Goal: Information Seeking & Learning: Learn about a topic

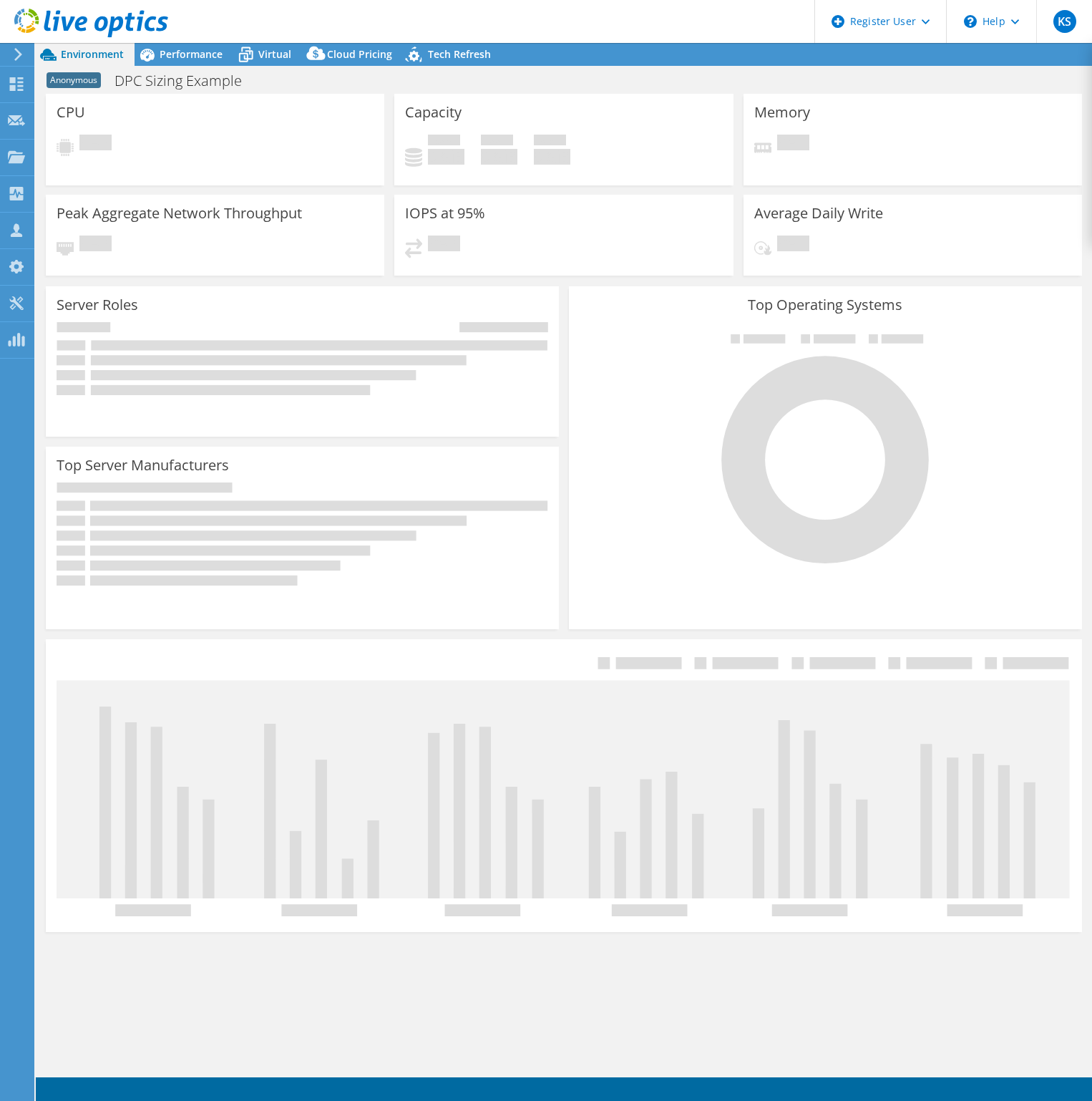
select select "EUFrankfurt"
select select "EUR"
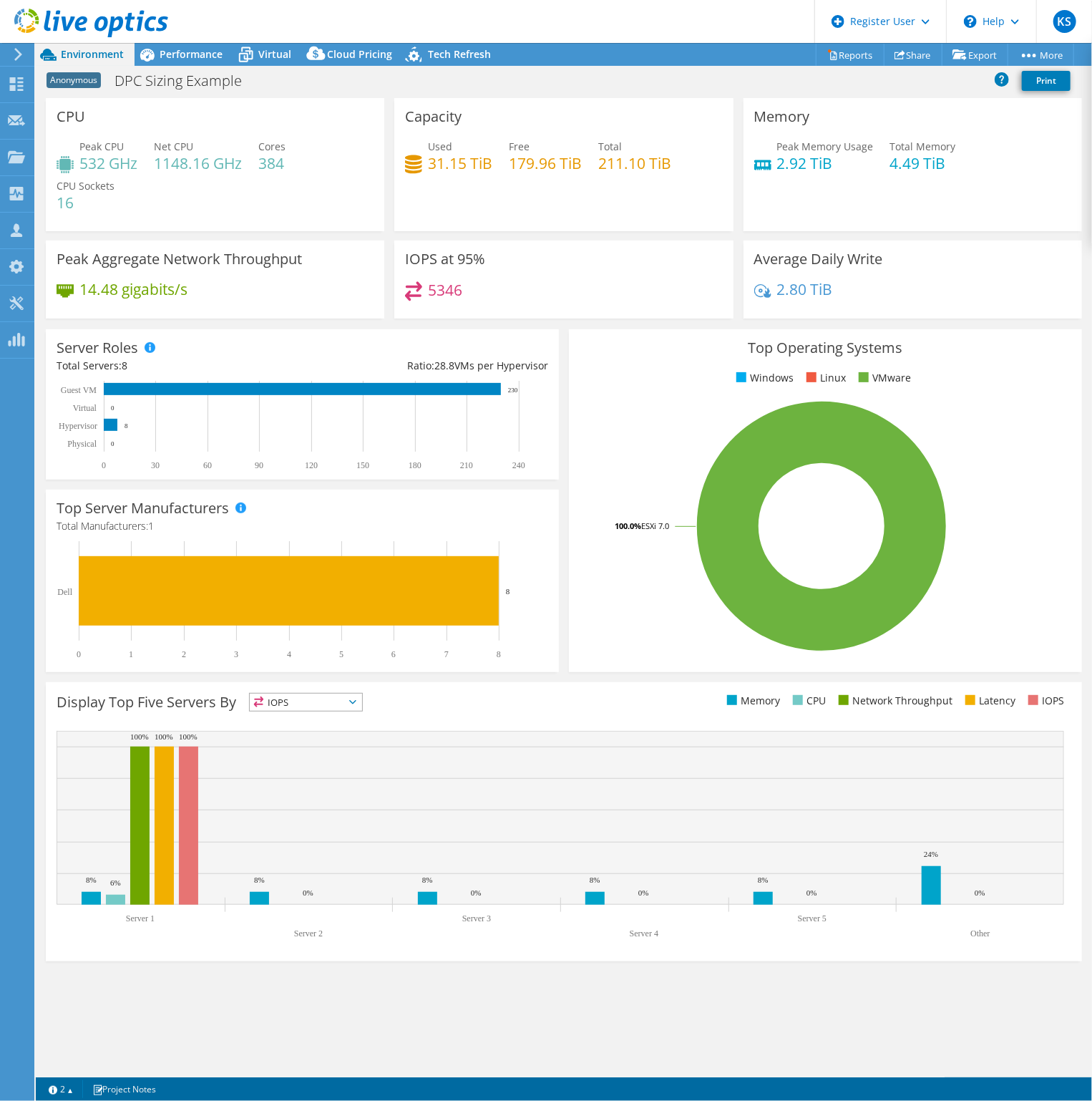
click at [184, 59] on span "Performance" at bounding box center [191, 53] width 63 height 14
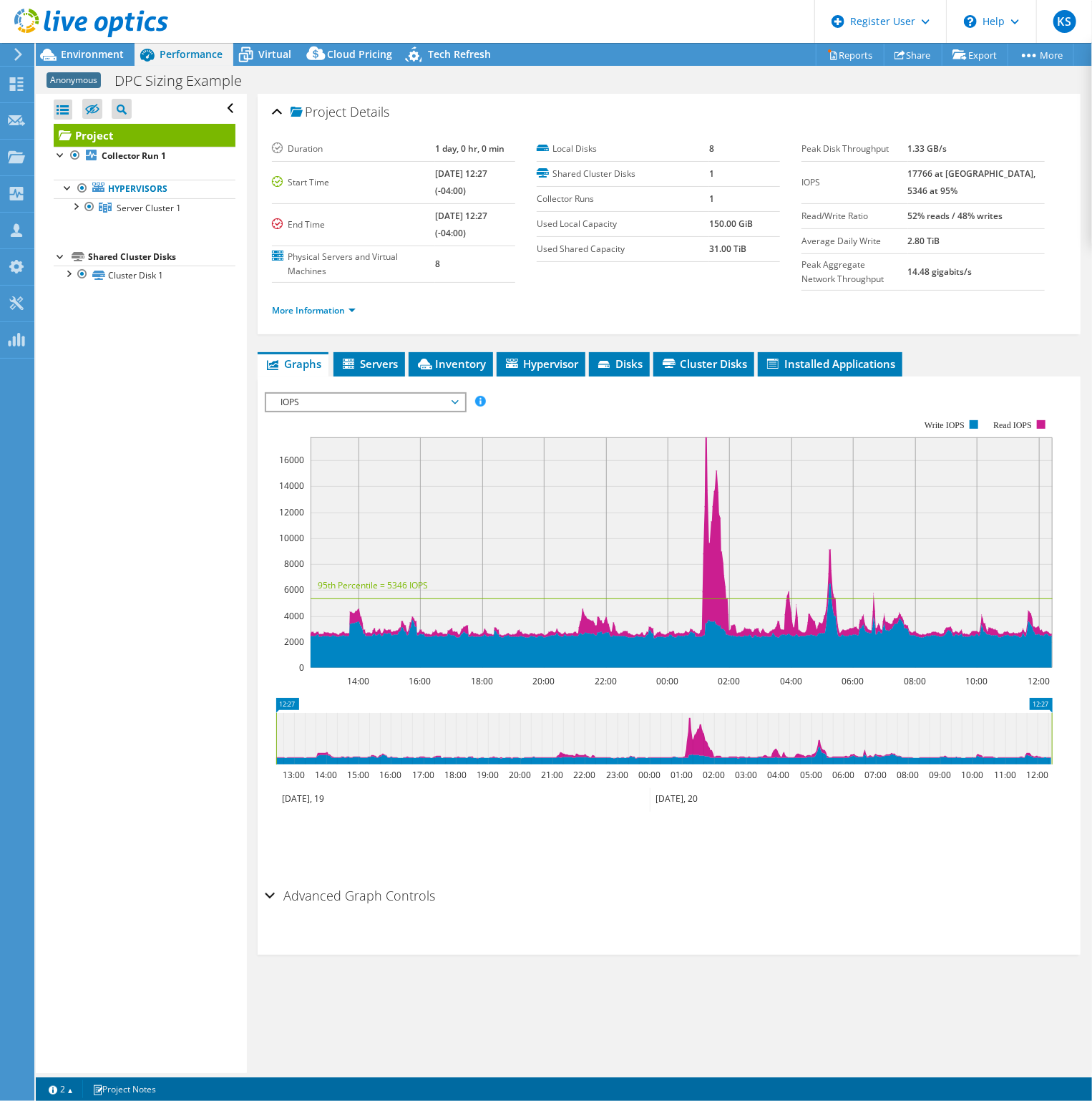
click at [355, 406] on span "IOPS" at bounding box center [365, 402] width 184 height 17
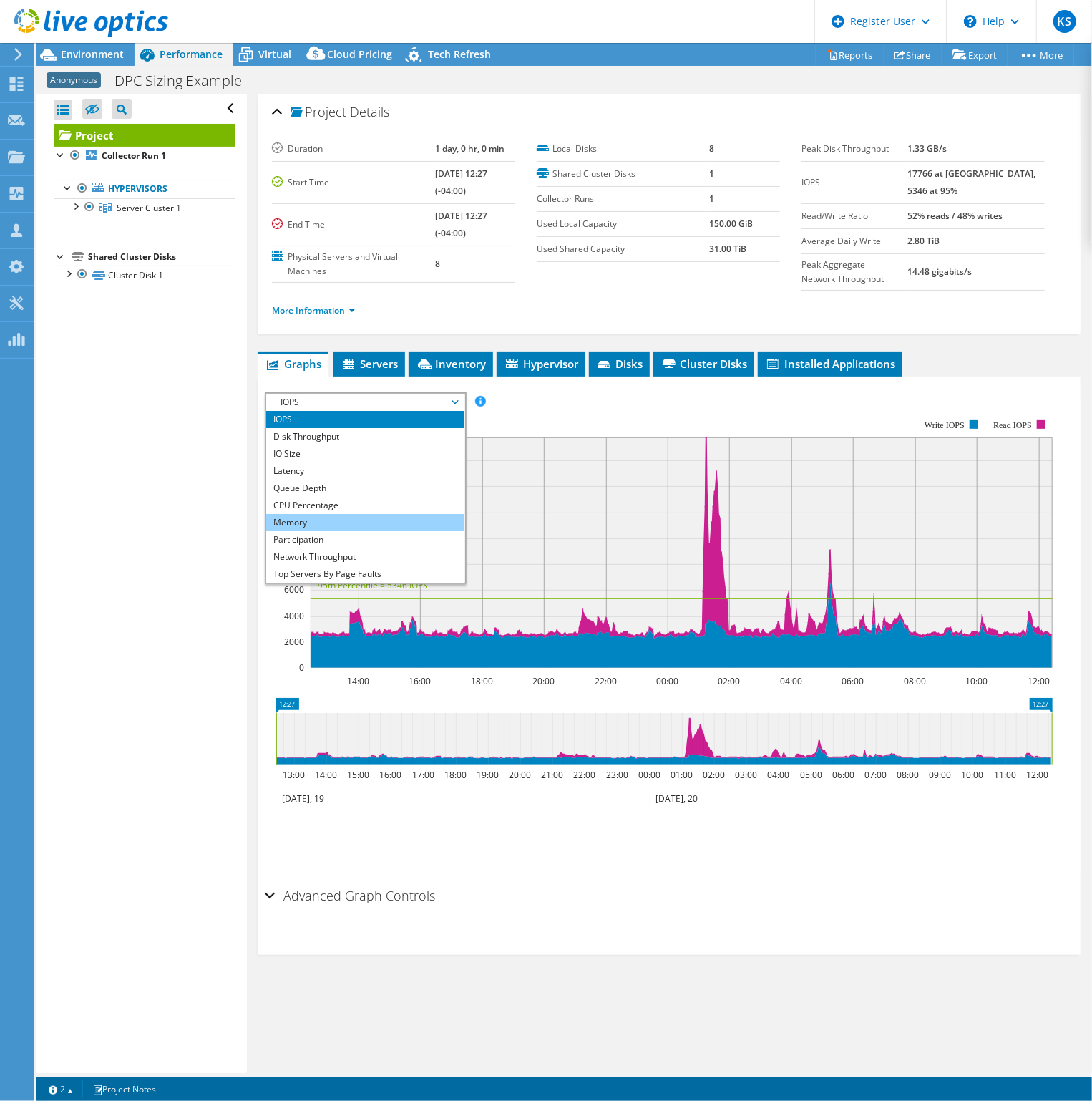
click at [334, 516] on li "Memory" at bounding box center [365, 522] width 198 height 17
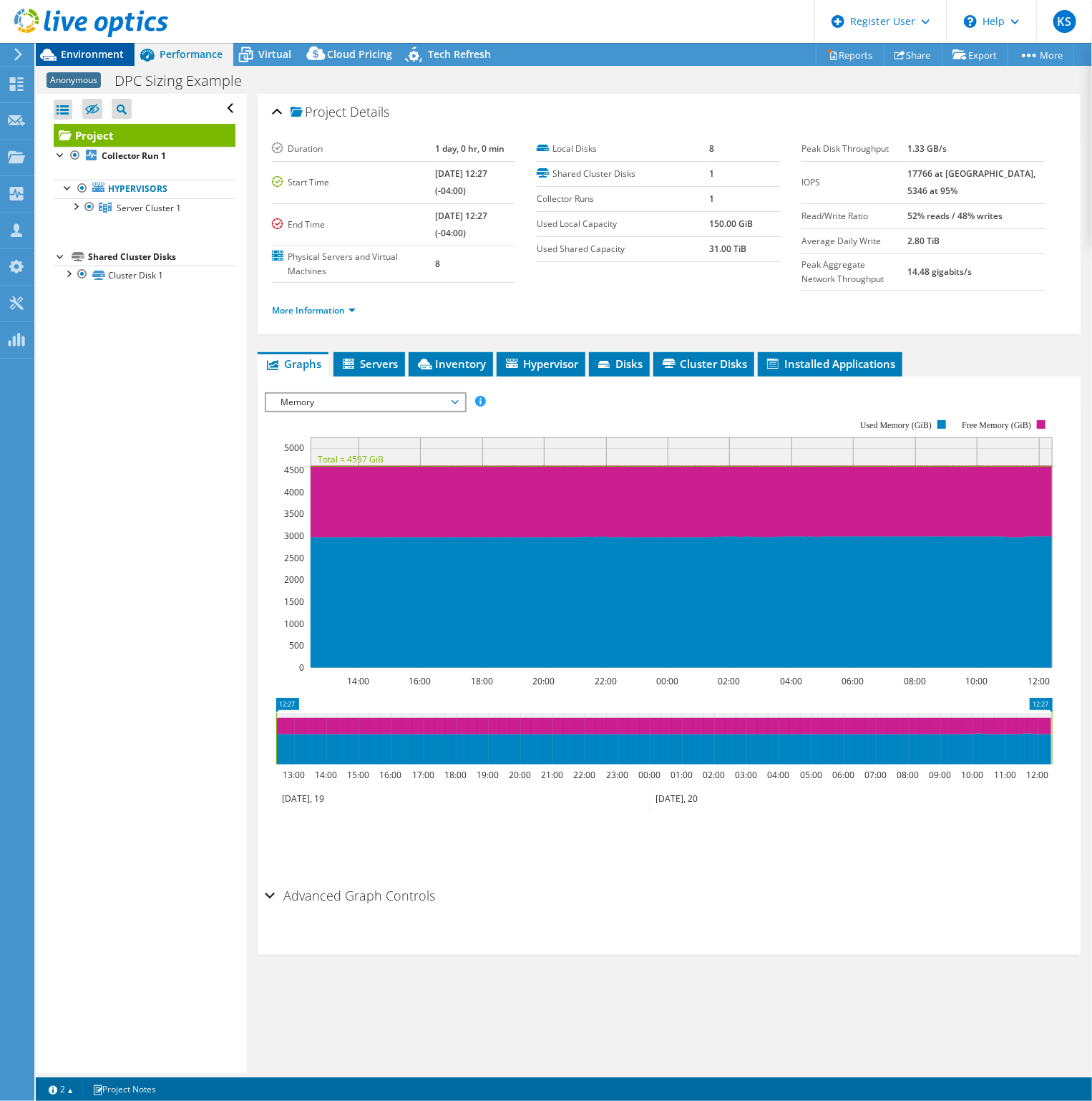
click at [92, 50] on span "Environment" at bounding box center [92, 53] width 63 height 14
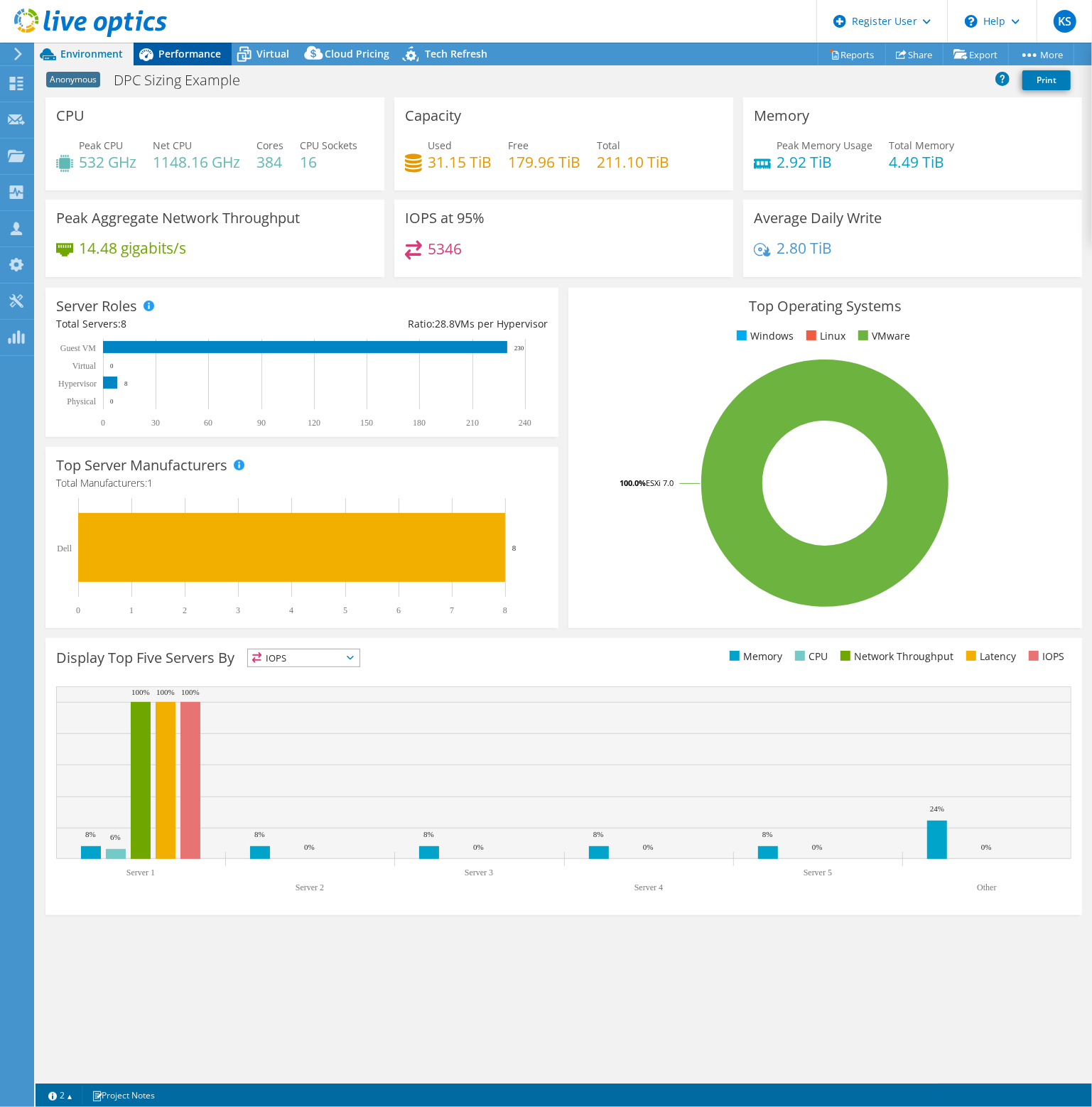
click at [180, 58] on span "Performance" at bounding box center [189, 53] width 62 height 13
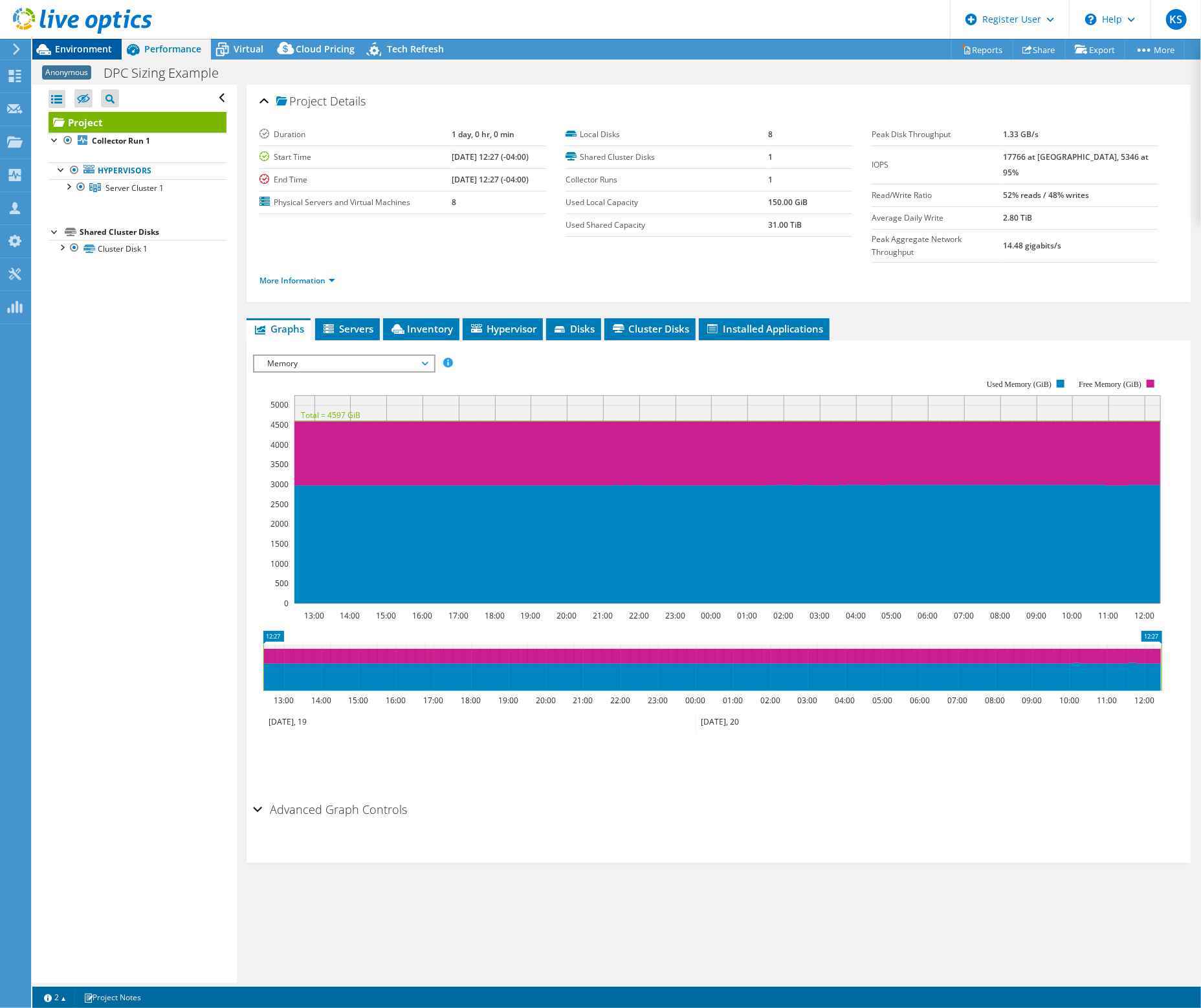
click at [81, 46] on span "Environment" at bounding box center [83, 48] width 57 height 12
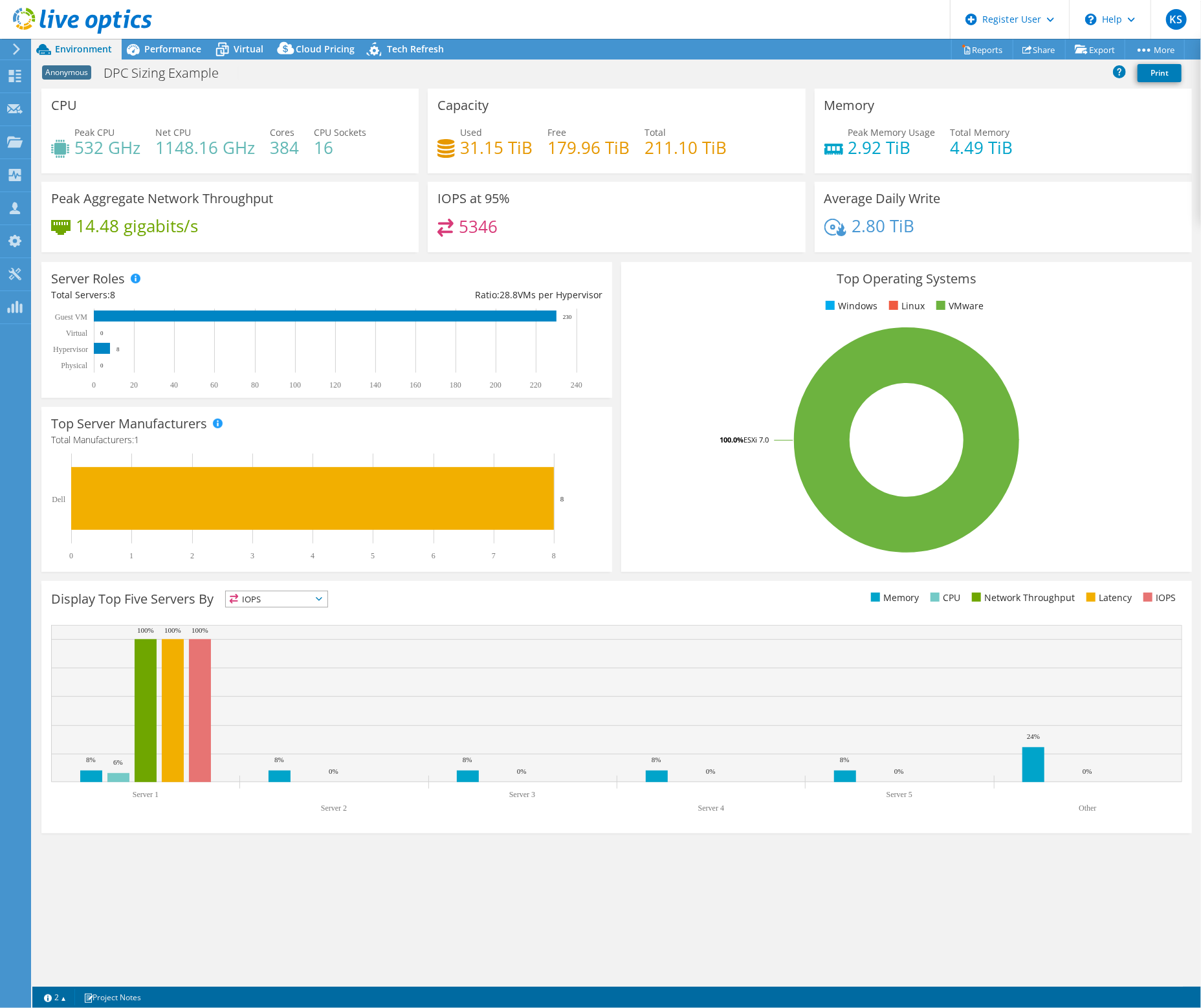
click at [591, 258] on div "Server Roles Physical Servers represent bare metal servers that were targets of…" at bounding box center [326, 330] width 580 height 145
click at [395, 872] on div "CPU Peak CPU 532 GHz Net CPU 1148.16 GHz Cores 384 CPU Sockets 16 Capacity Used…" at bounding box center [617, 537] width 1169 height 898
click at [167, 53] on span "Performance" at bounding box center [172, 48] width 57 height 12
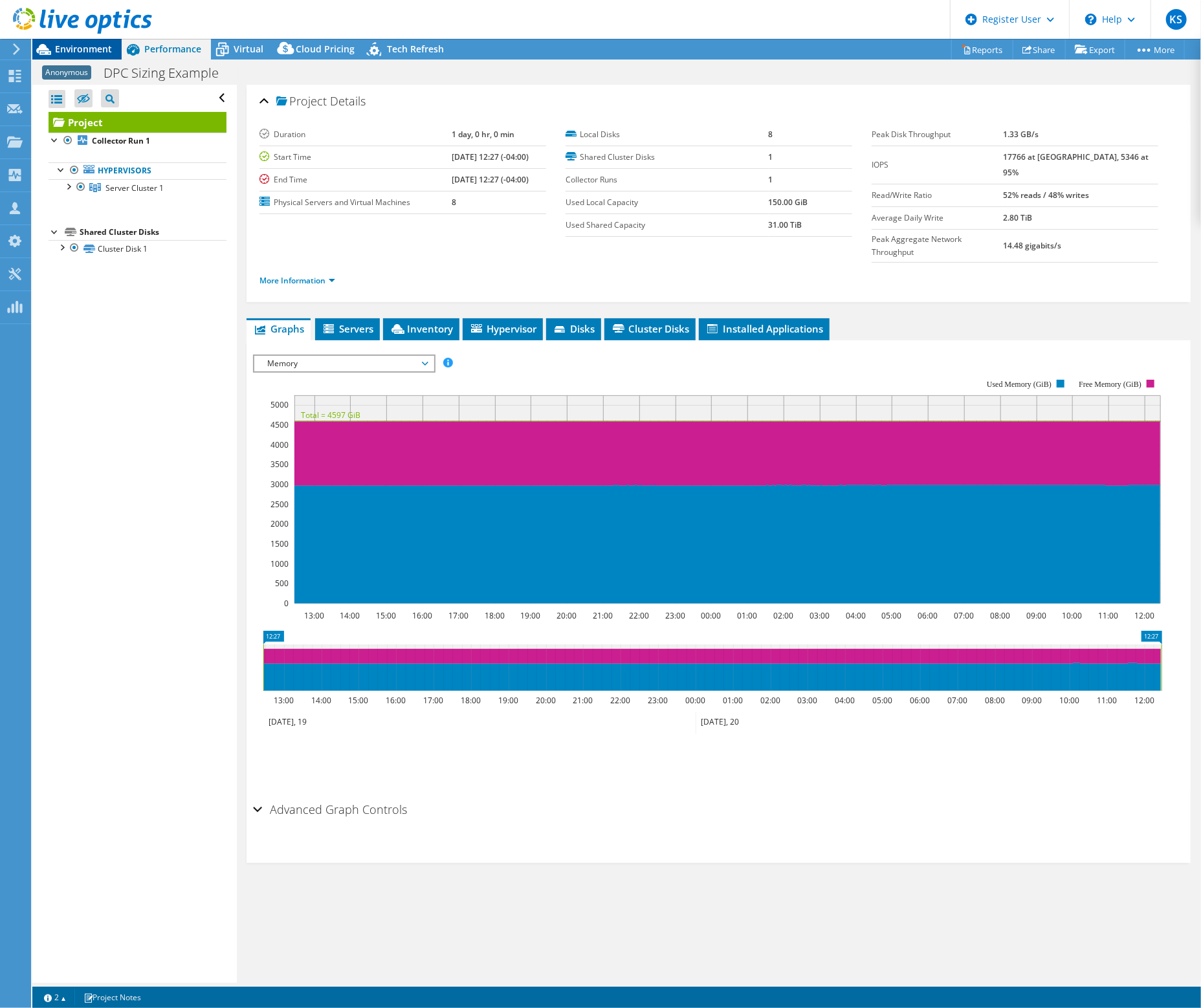
click at [97, 57] on div "Environment" at bounding box center [77, 49] width 89 height 21
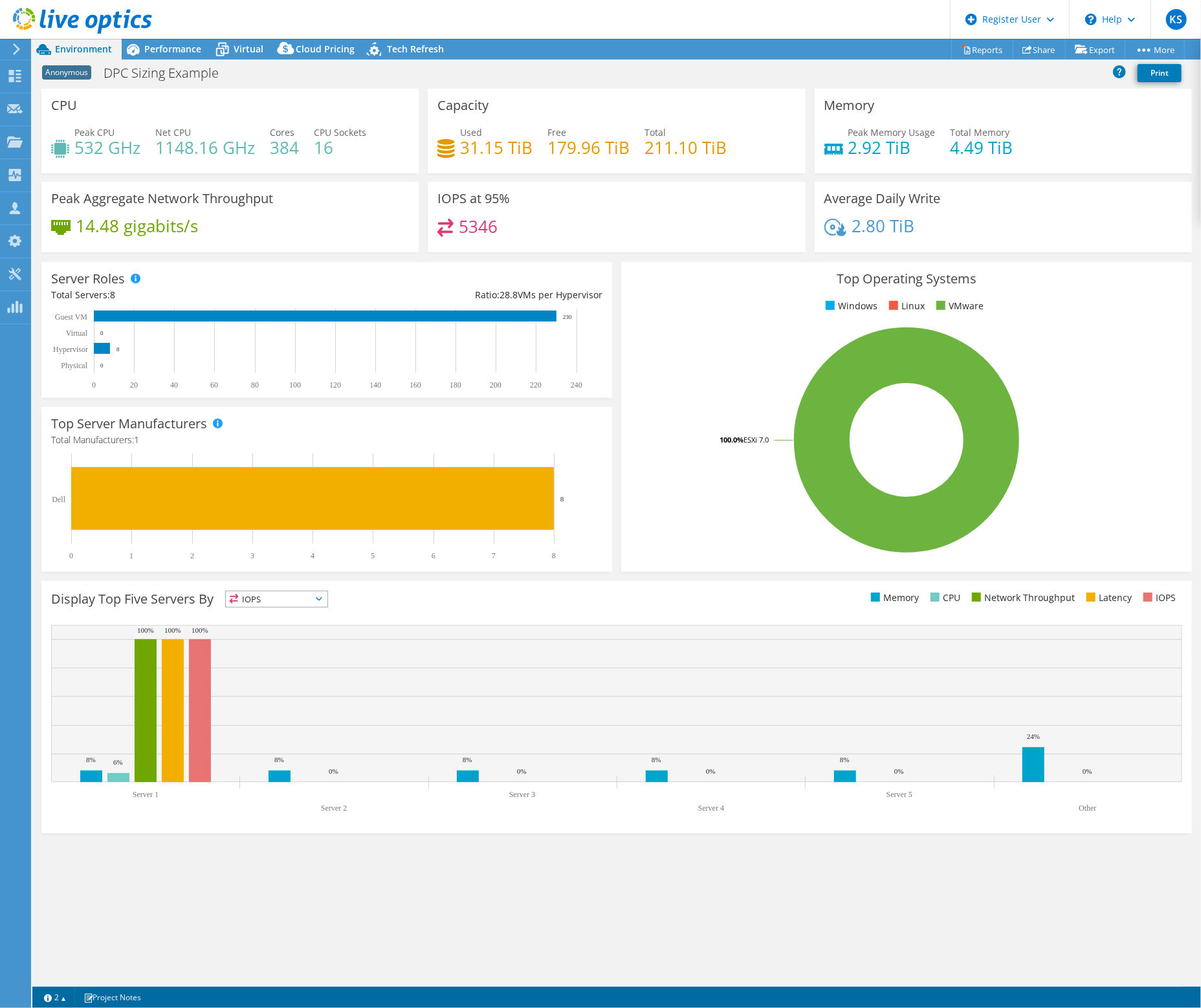
click at [571, 598] on div "Display Top Five Servers By IOPS IOPS" at bounding box center [333, 601] width 566 height 22
drag, startPoint x: 267, startPoint y: 151, endPoint x: 295, endPoint y: 148, distance: 28.2
click at [295, 148] on div "Peak CPU 532 GHz Net CPU 1148.16 GHz Cores 384 CPU Sockets 16" at bounding box center [230, 147] width 358 height 42
click at [155, 47] on span "Performance" at bounding box center [172, 48] width 57 height 12
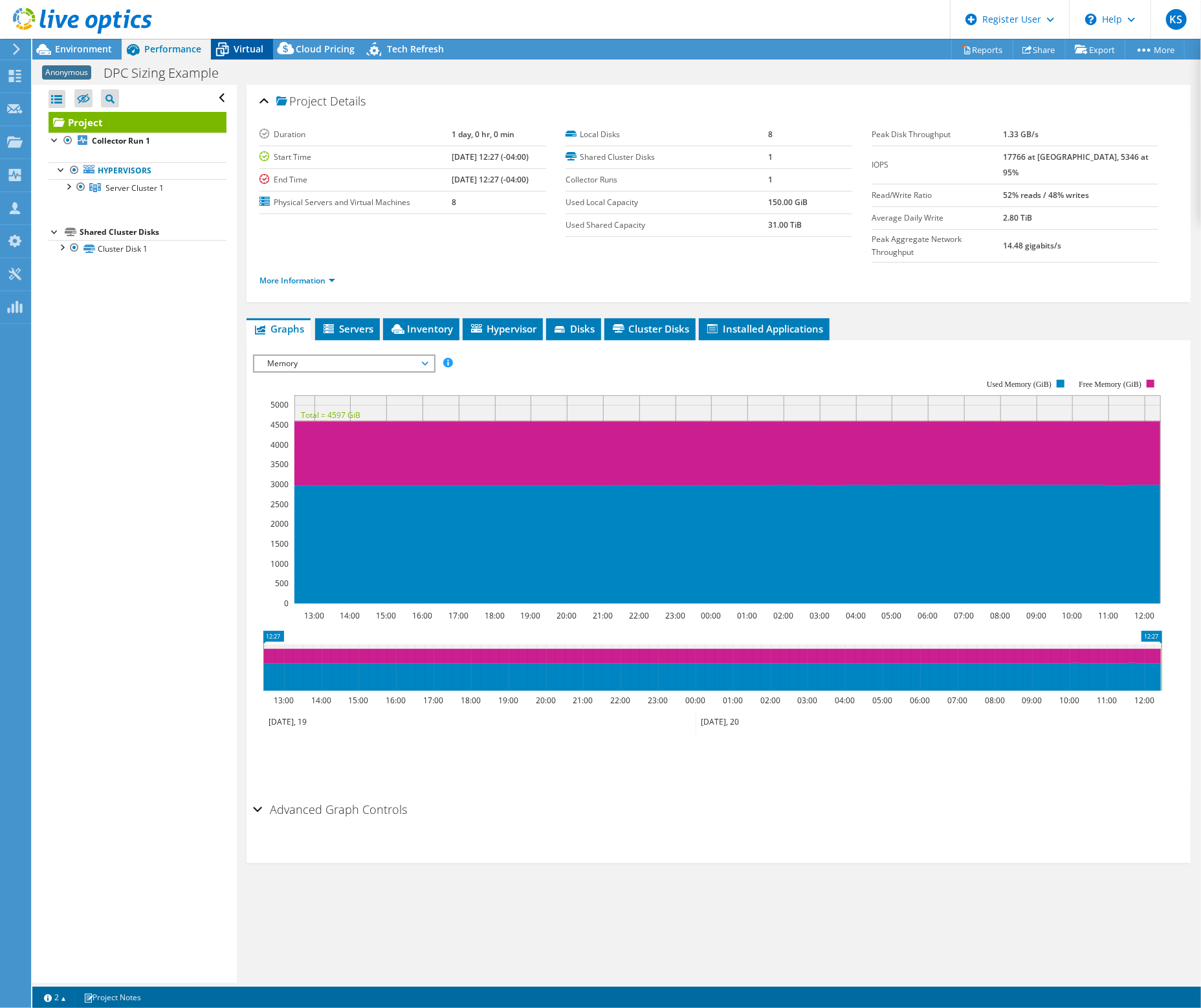
click at [230, 52] on icon at bounding box center [222, 50] width 23 height 23
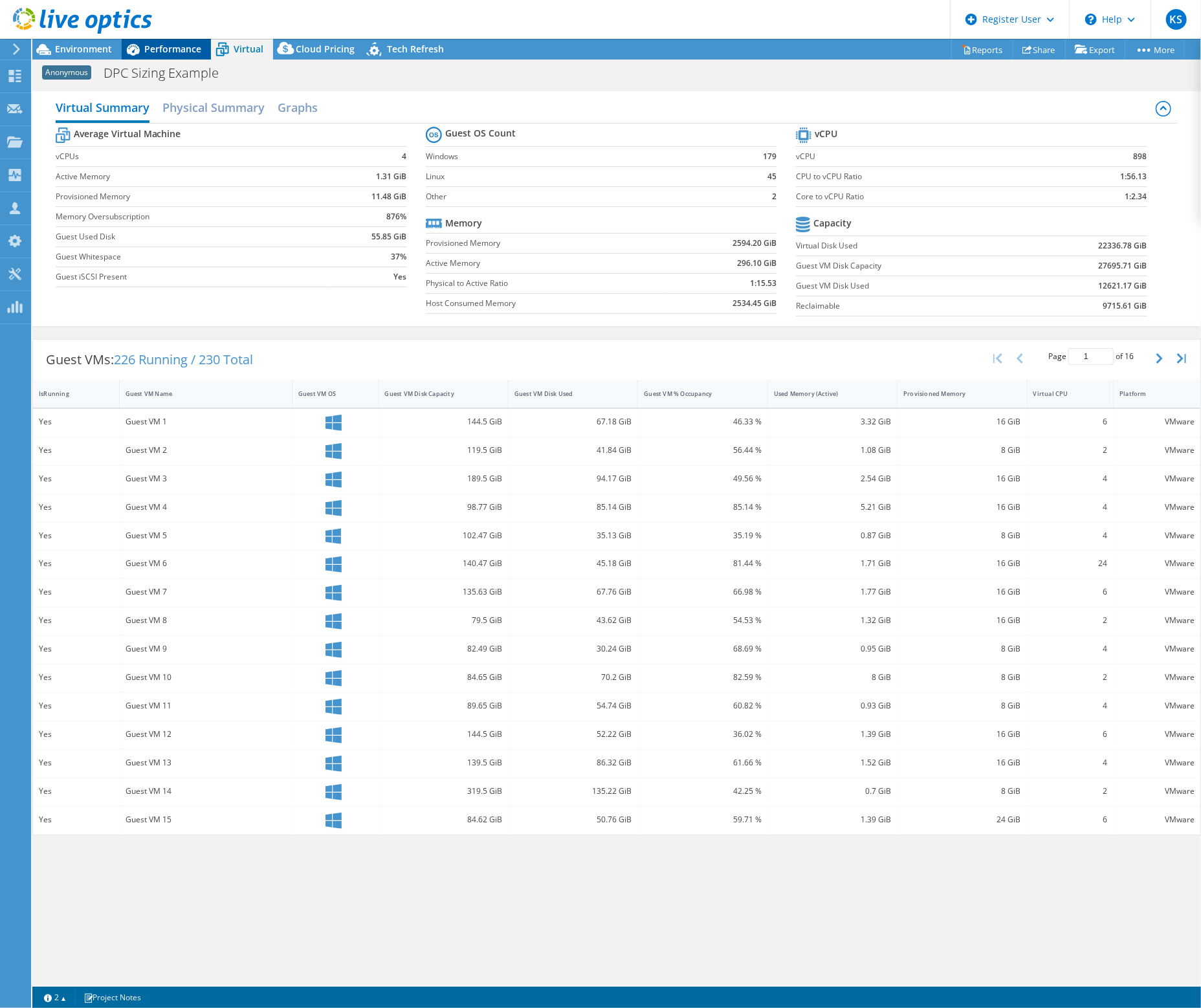
click at [157, 55] on div "Performance" at bounding box center [166, 49] width 89 height 21
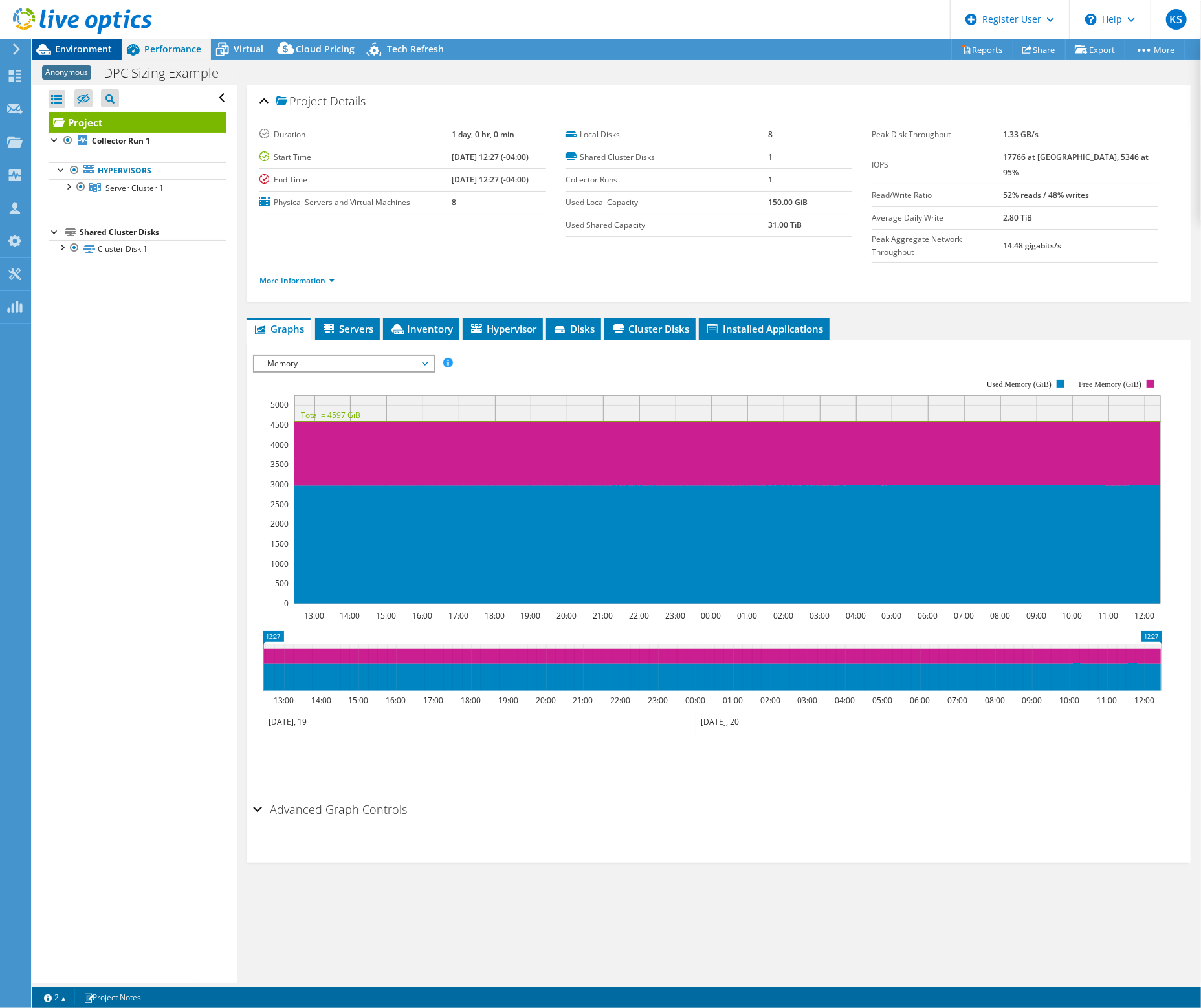
click at [65, 47] on span "Environment" at bounding box center [83, 48] width 57 height 12
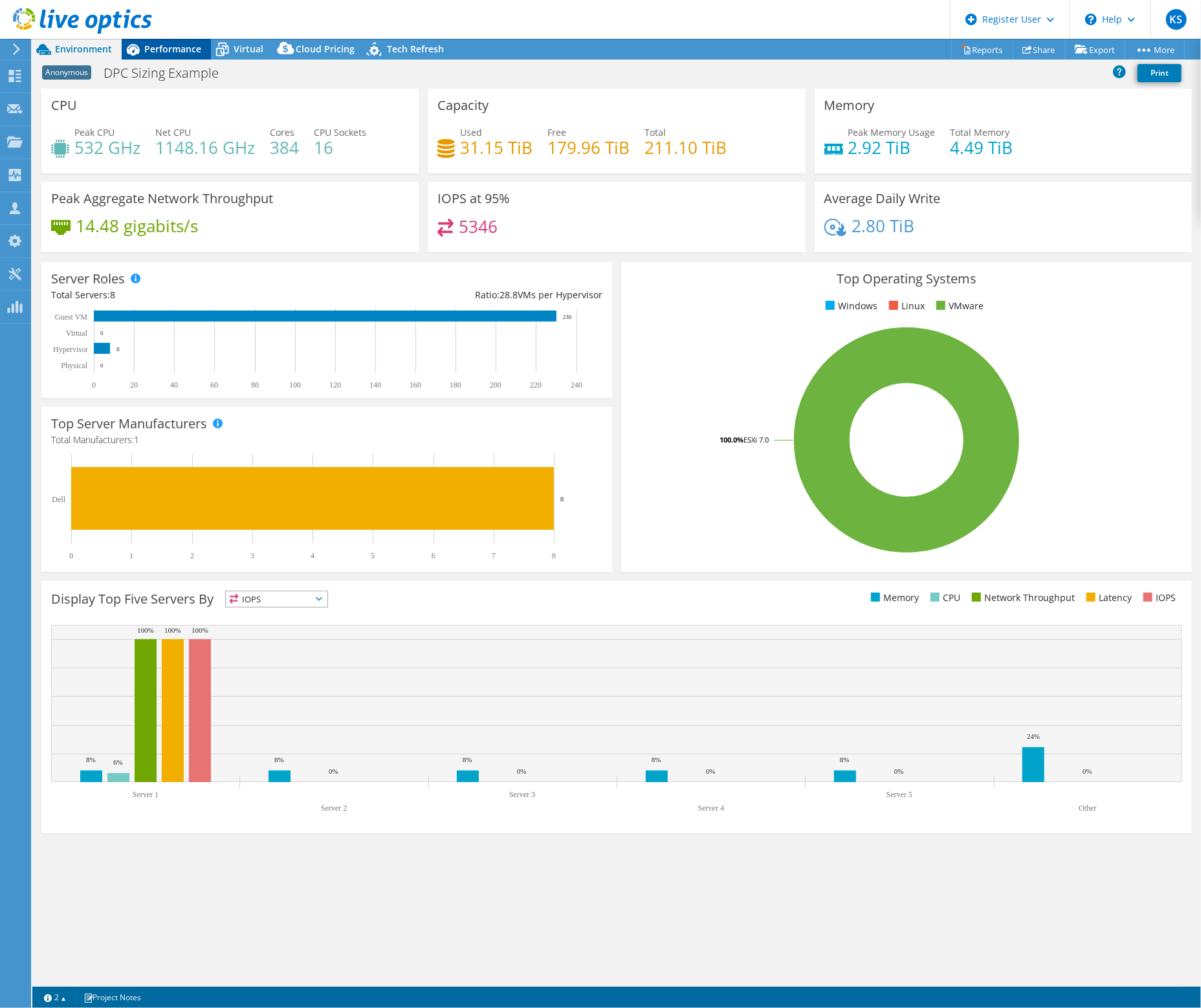
click at [172, 50] on span "Performance" at bounding box center [172, 48] width 57 height 12
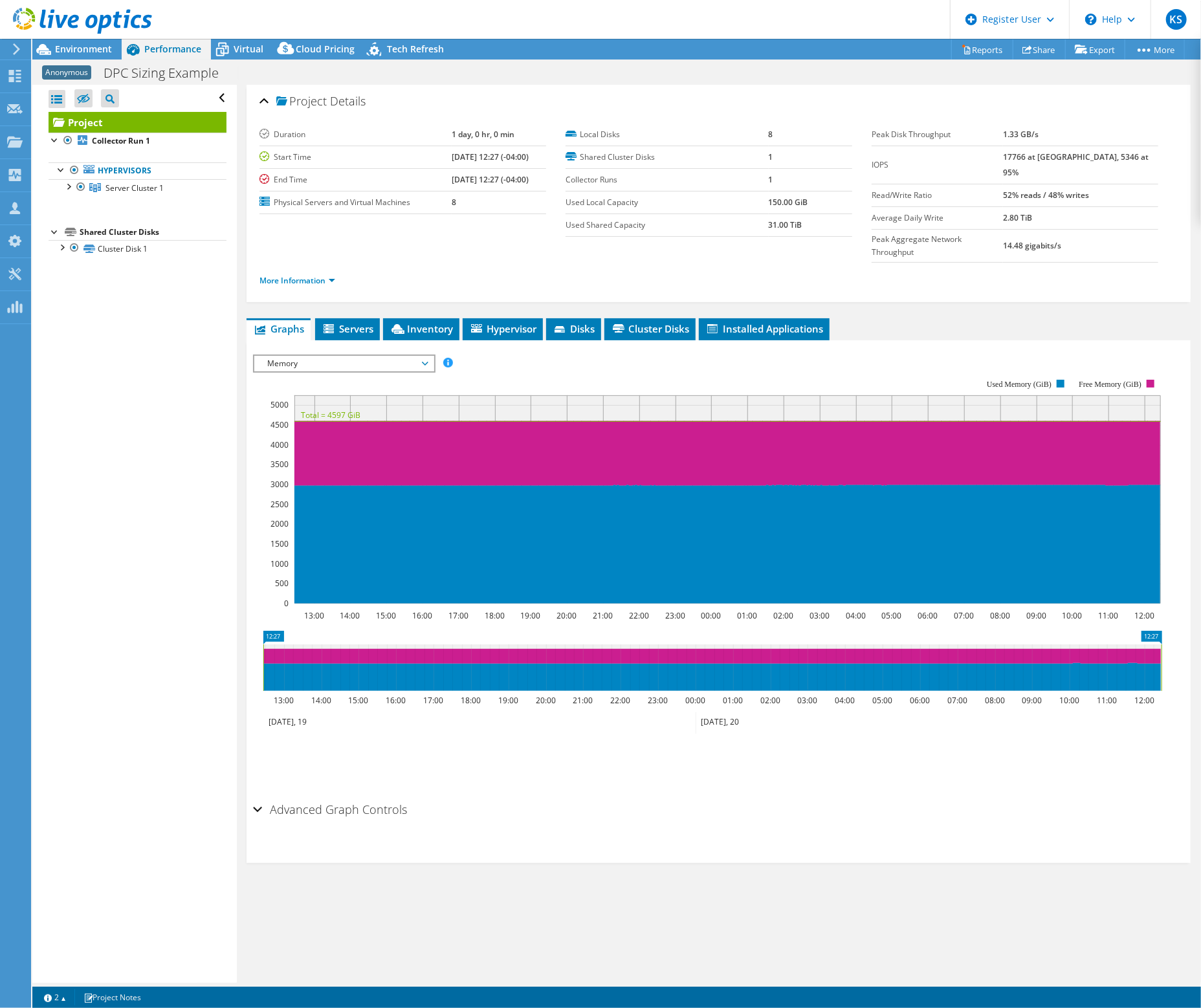
click at [358, 356] on span "Memory" at bounding box center [344, 364] width 166 height 16
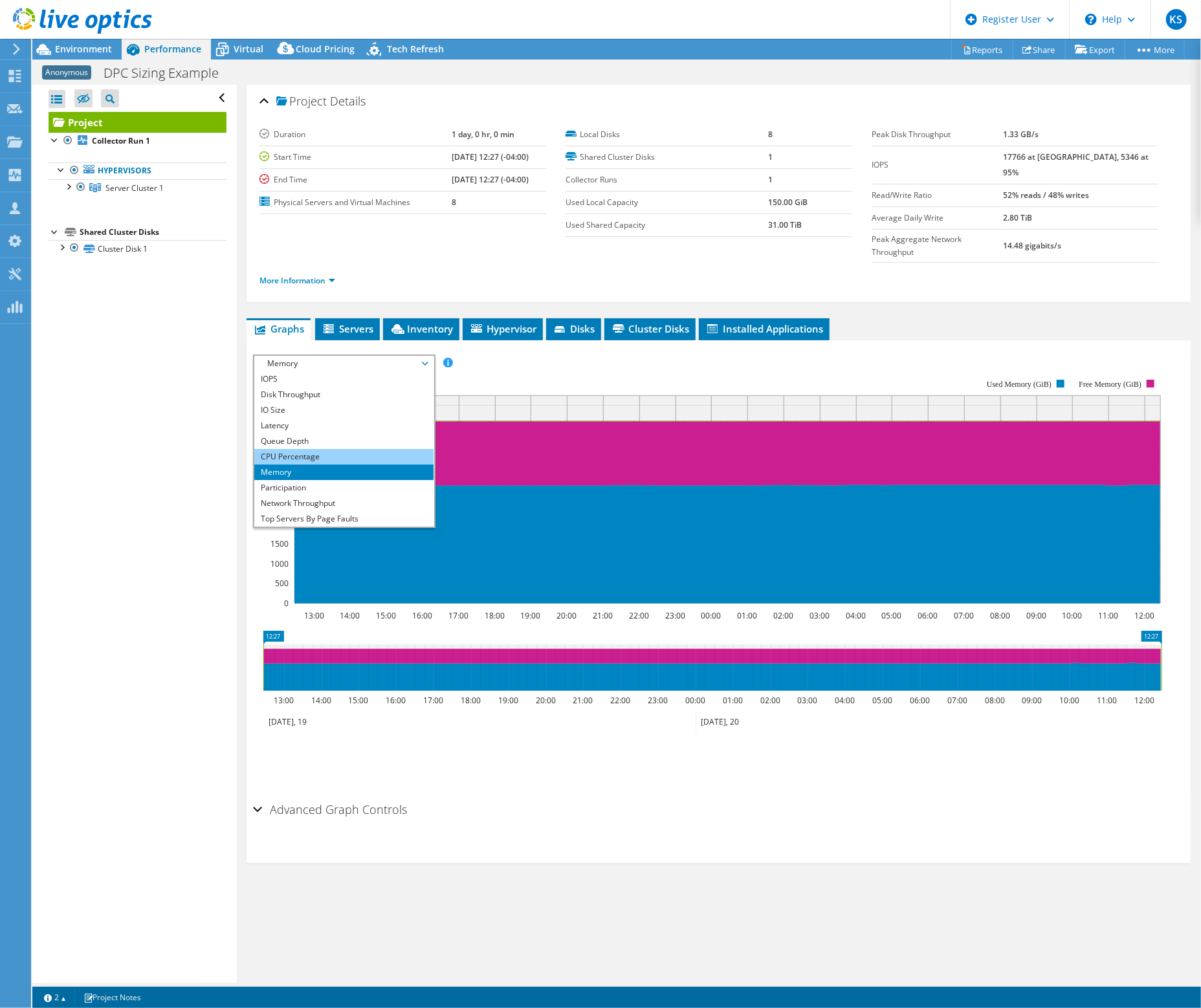
click at [323, 449] on li "CPU Percentage" at bounding box center [344, 457] width 179 height 16
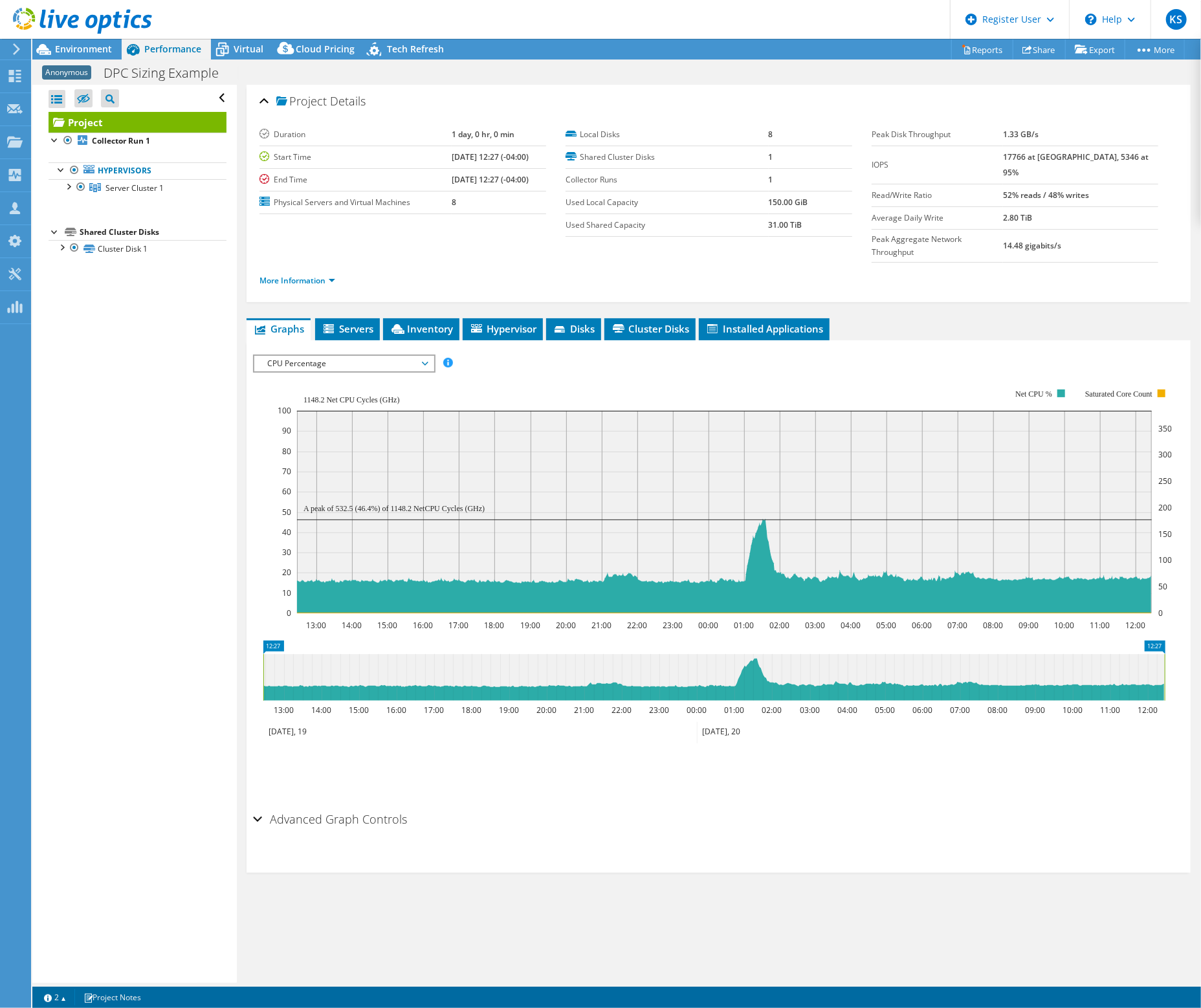
click at [363, 356] on span "CPU Percentage" at bounding box center [344, 364] width 166 height 16
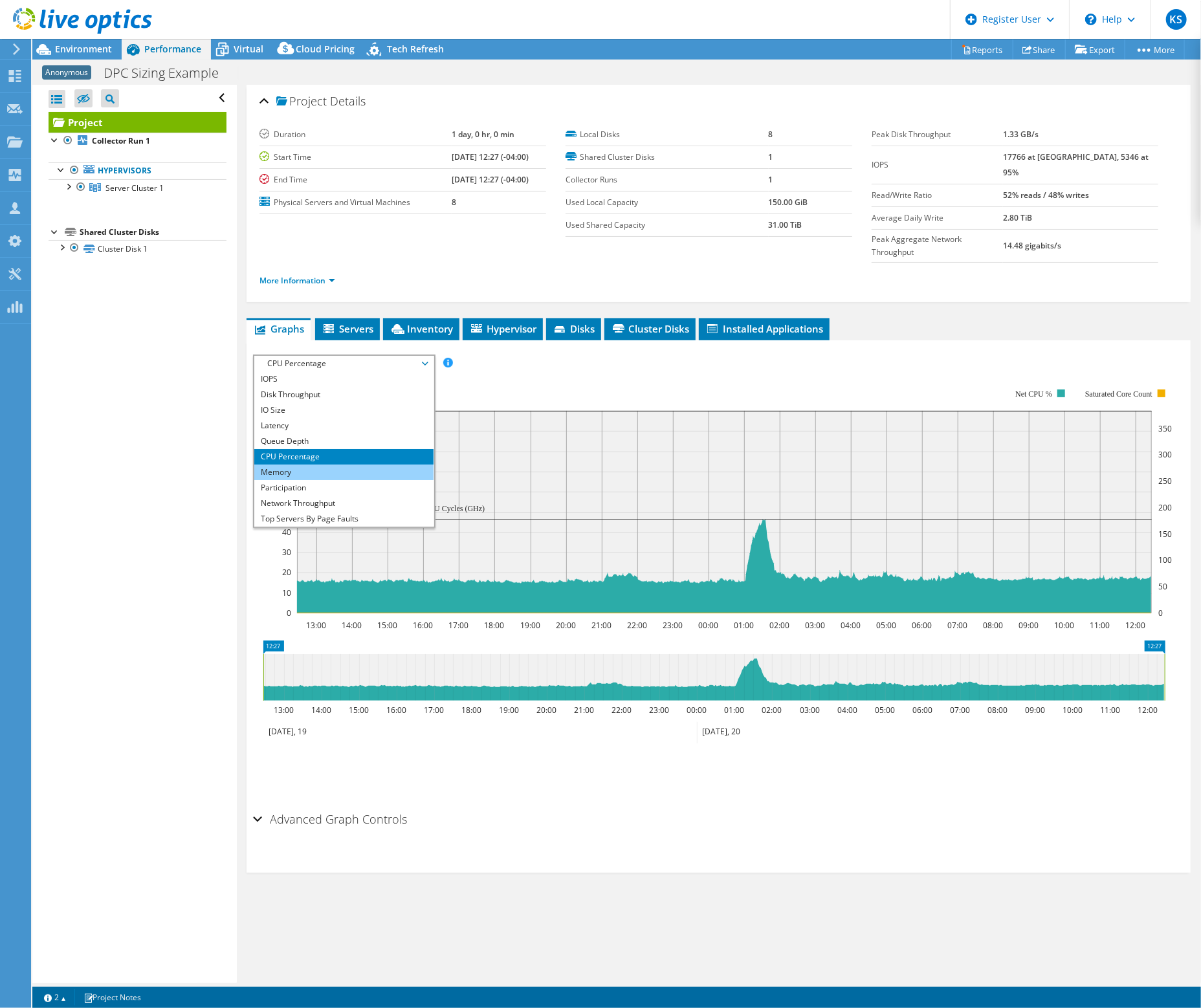
click at [333, 464] on li "Memory" at bounding box center [344, 472] width 179 height 16
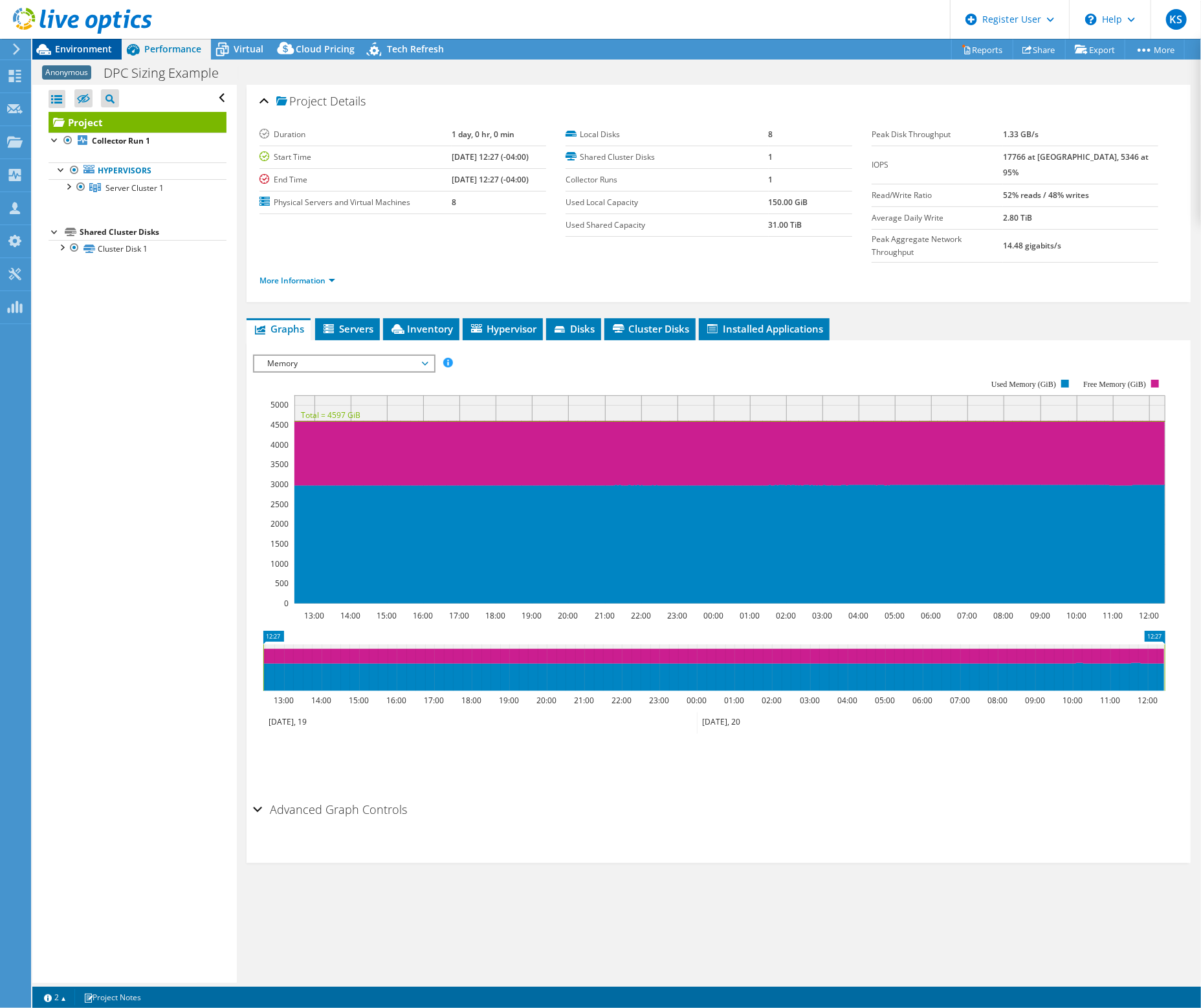
click at [93, 50] on span "Environment" at bounding box center [83, 48] width 57 height 12
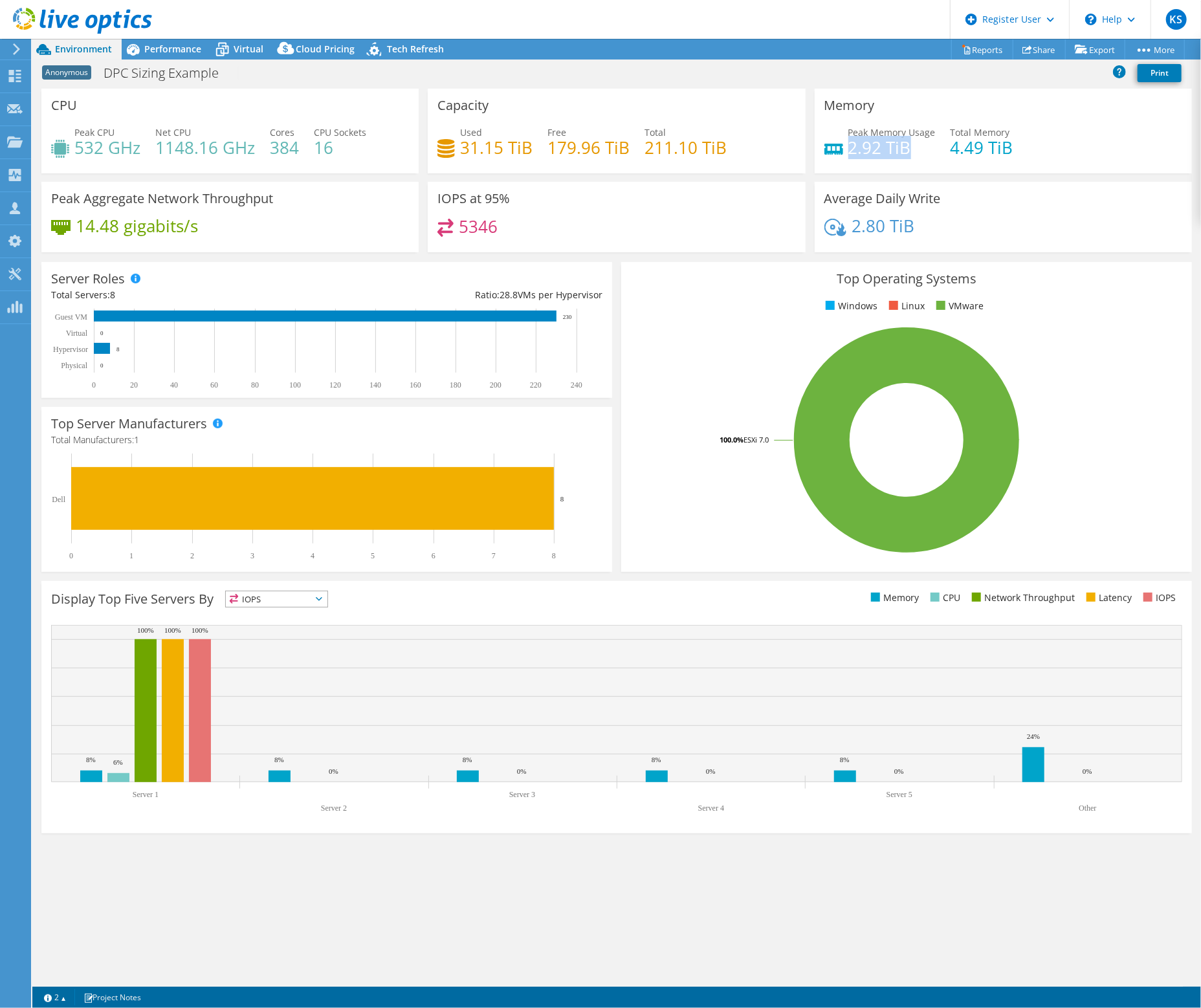
drag, startPoint x: 850, startPoint y: 145, endPoint x: 918, endPoint y: 142, distance: 68.1
click at [918, 142] on h4 "2.92 TiB" at bounding box center [892, 147] width 88 height 14
click at [161, 55] on div "Performance" at bounding box center [166, 49] width 89 height 21
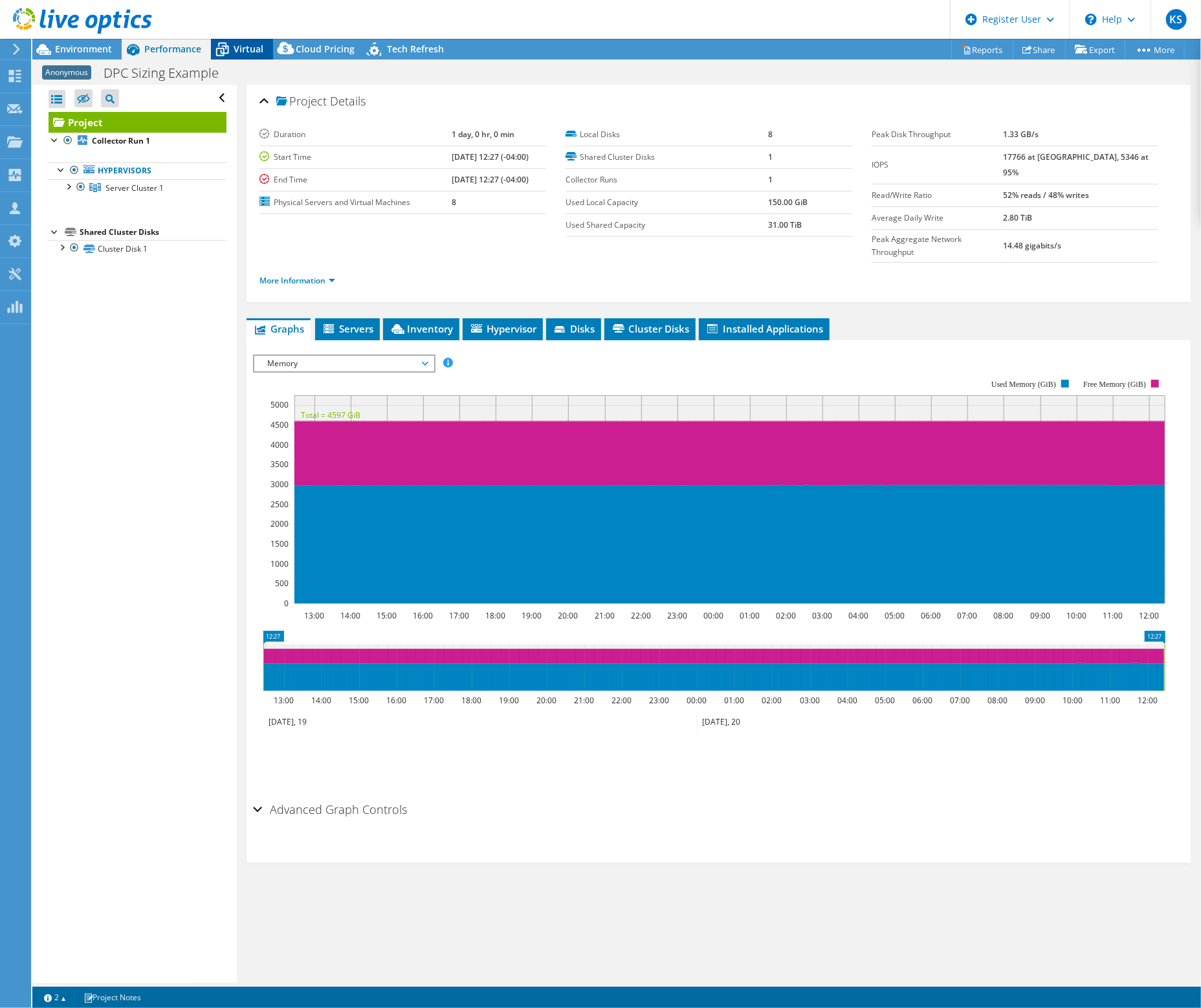
click at [249, 48] on span "Virtual" at bounding box center [248, 48] width 29 height 12
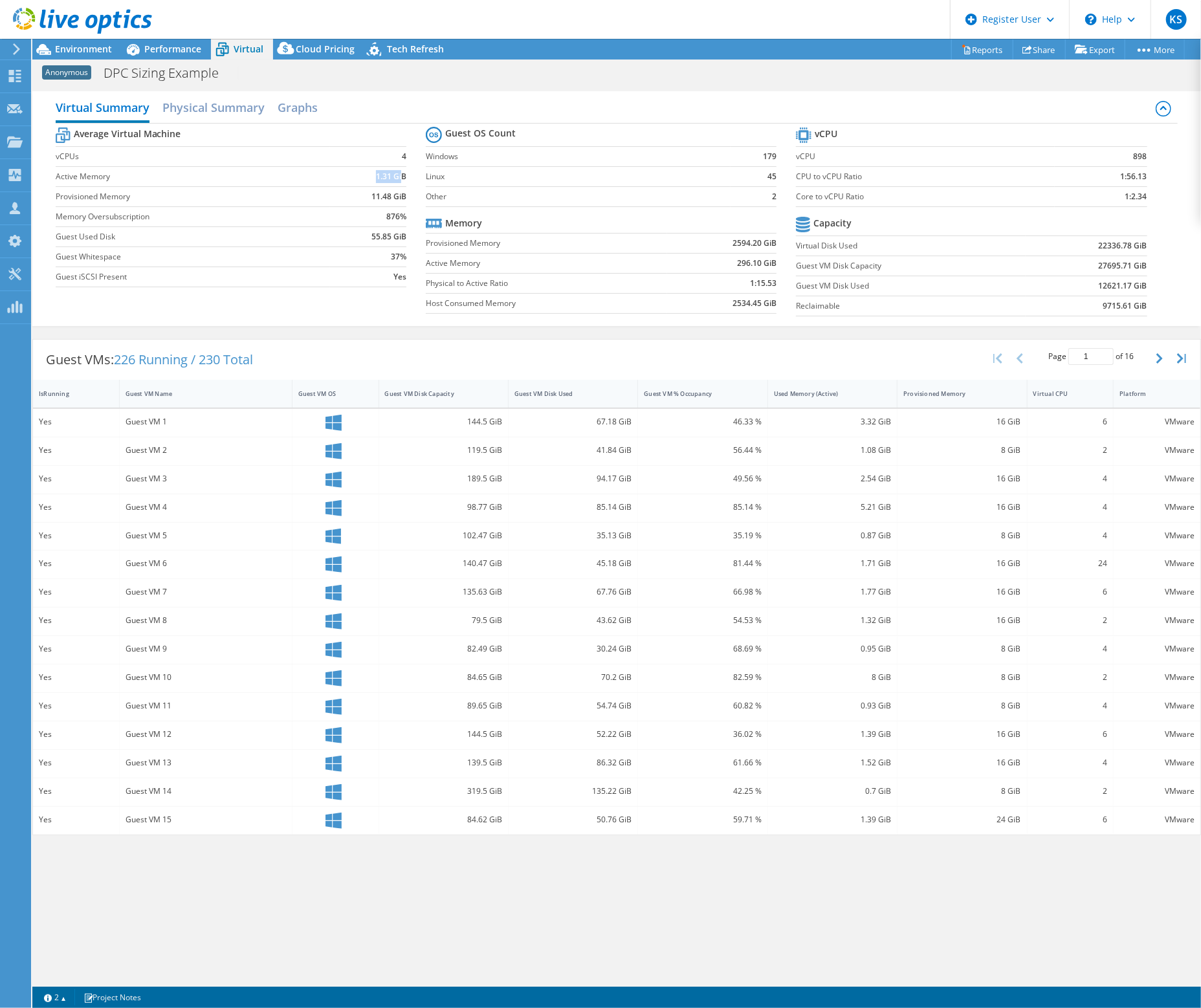
drag, startPoint x: 377, startPoint y: 178, endPoint x: 403, endPoint y: 174, distance: 26.3
click at [403, 174] on b "1.31 GiB" at bounding box center [391, 177] width 30 height 13
click at [157, 48] on span "Performance" at bounding box center [172, 48] width 57 height 12
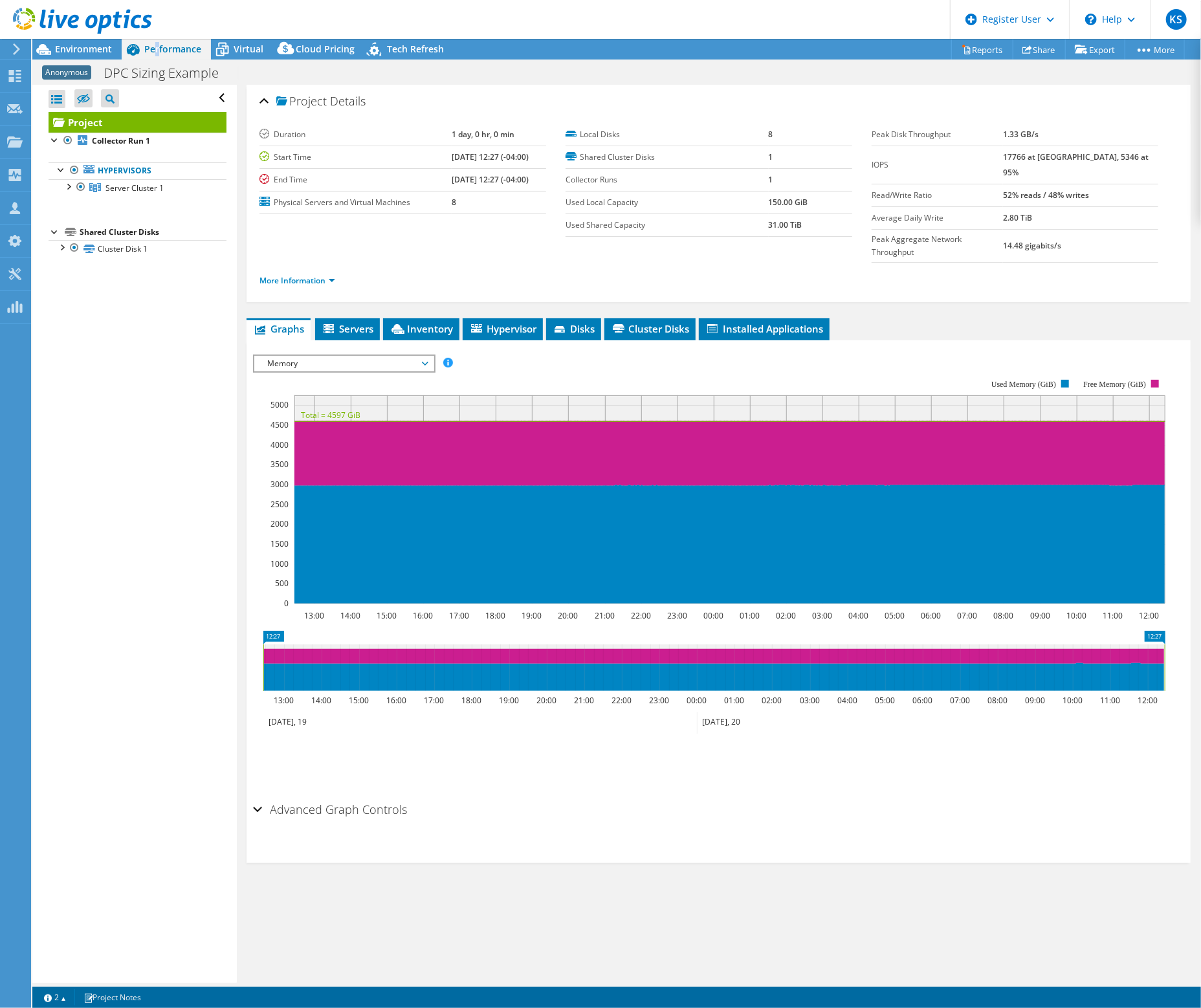
drag, startPoint x: 776, startPoint y: 25, endPoint x: 824, endPoint y: 14, distance: 49.2
click at [776, 25] on header "KS Dell User Konstantin Salnikov Konstantin.Salnikov@dell.com Dell My Profile L…" at bounding box center [600, 19] width 1201 height 39
click at [78, 45] on span "Environment" at bounding box center [83, 48] width 57 height 12
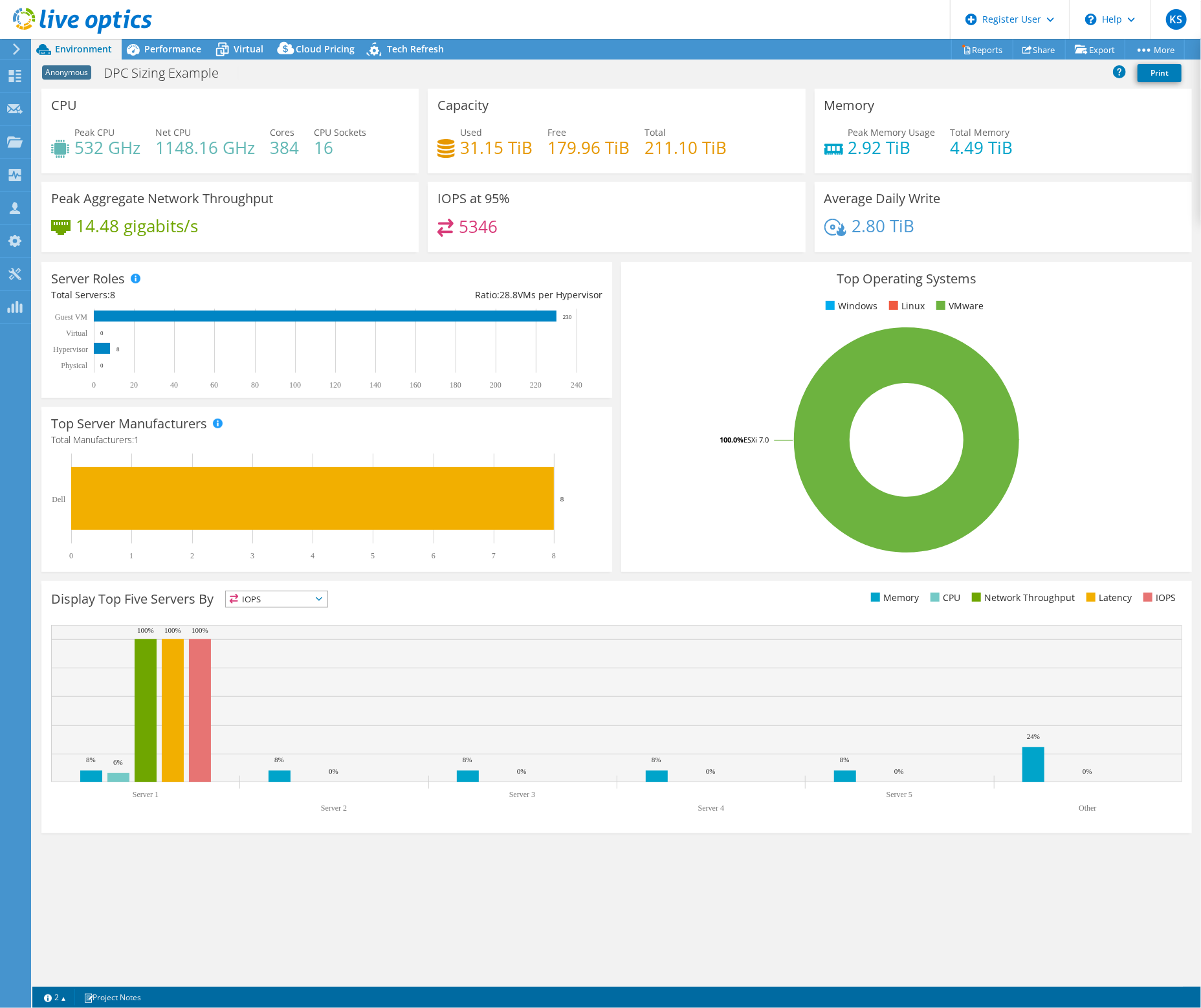
click at [753, 887] on div "CPU Peak CPU 532 GHz Net CPU 1148.16 GHz Cores 384 CPU Sockets 16 Capacity Used…" at bounding box center [617, 537] width 1169 height 898
click at [612, 919] on div "CPU Peak CPU 532 GHz Net CPU 1148.16 GHz Cores 384 CPU Sockets 16 Capacity Used…" at bounding box center [617, 537] width 1169 height 898
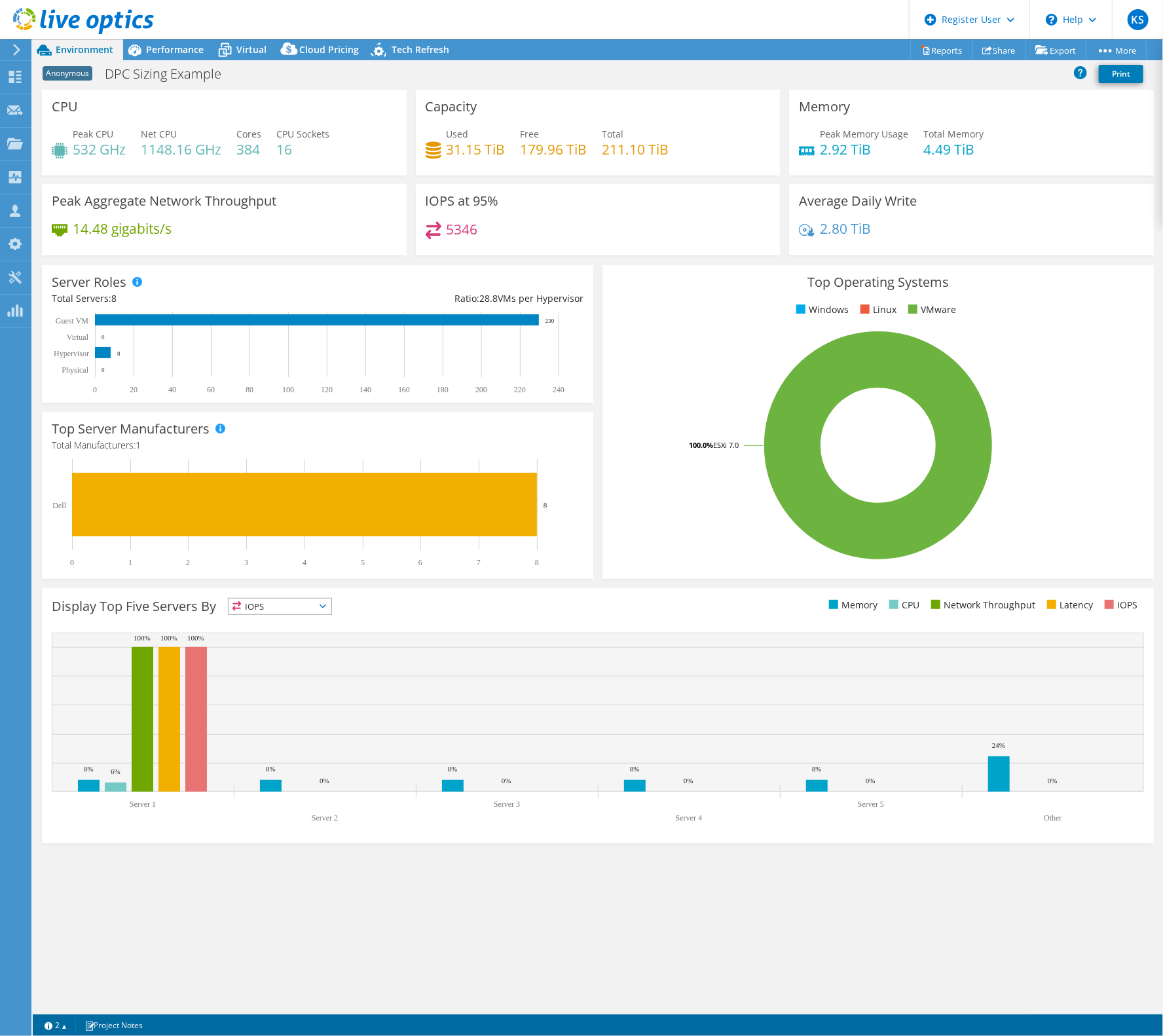
click at [312, 901] on div "CPU Peak CPU 532 GHz Net CPU 1148.16 GHz Cores 384 CPU Sockets 16 Capacity Used…" at bounding box center [598, 551] width 1130 height 925
click at [177, 51] on span "Performance" at bounding box center [175, 49] width 57 height 12
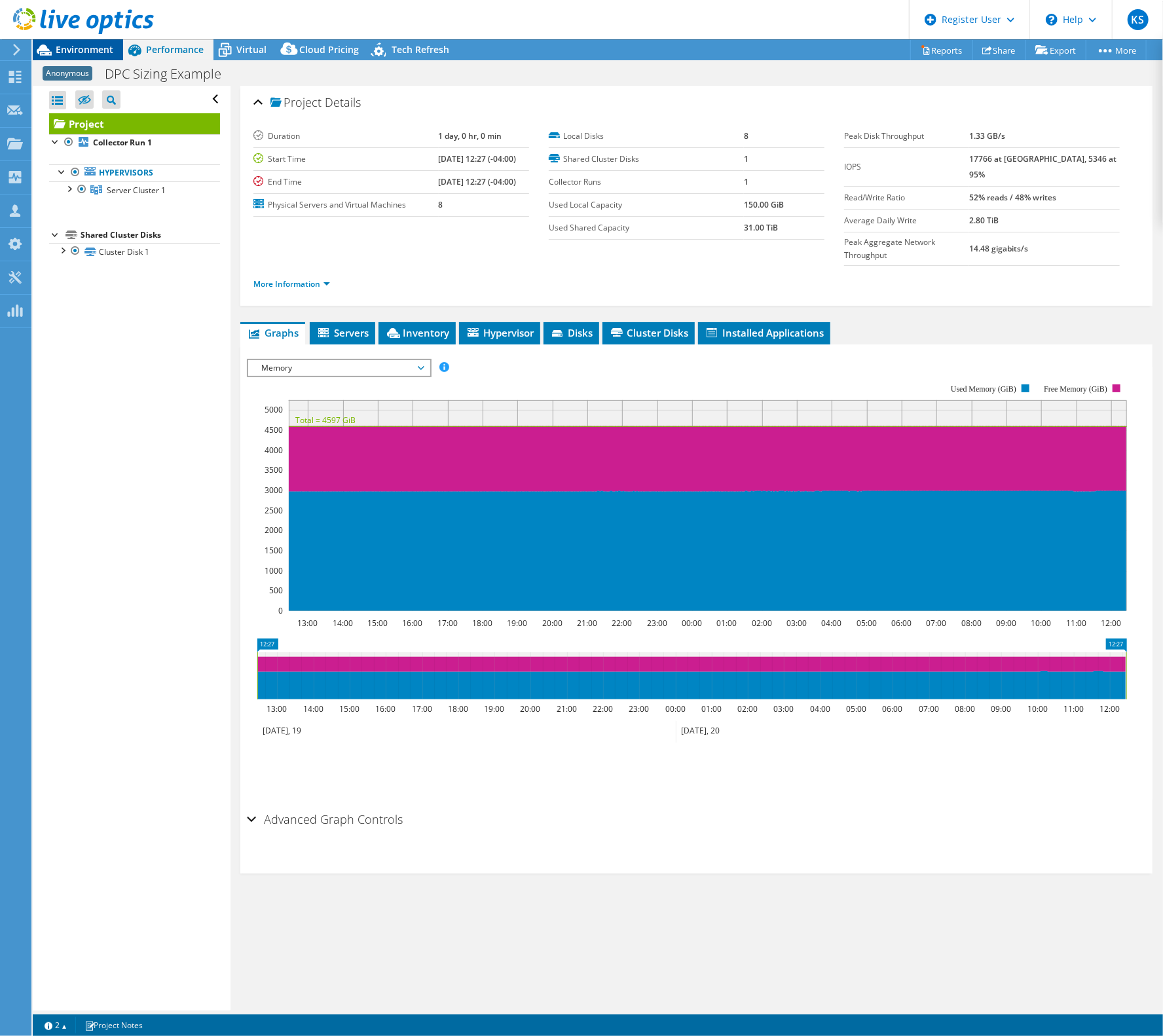
click at [89, 47] on span "Environment" at bounding box center [84, 49] width 57 height 12
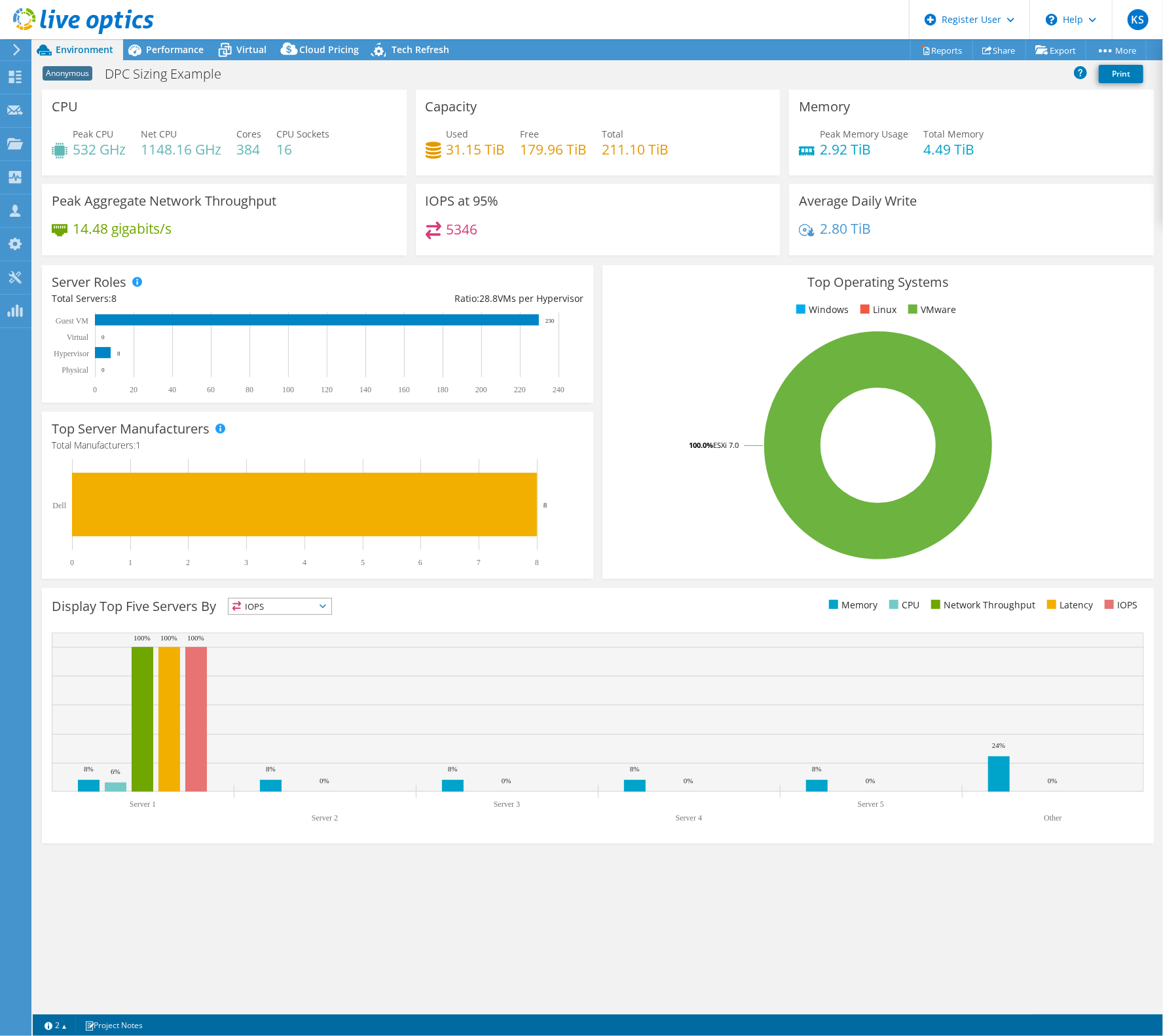
click at [495, 24] on header "KS Dell User Konstantin Salnikov Konstantin.Salnikov@dell.com Dell My Profile L…" at bounding box center [581, 20] width 1163 height 39
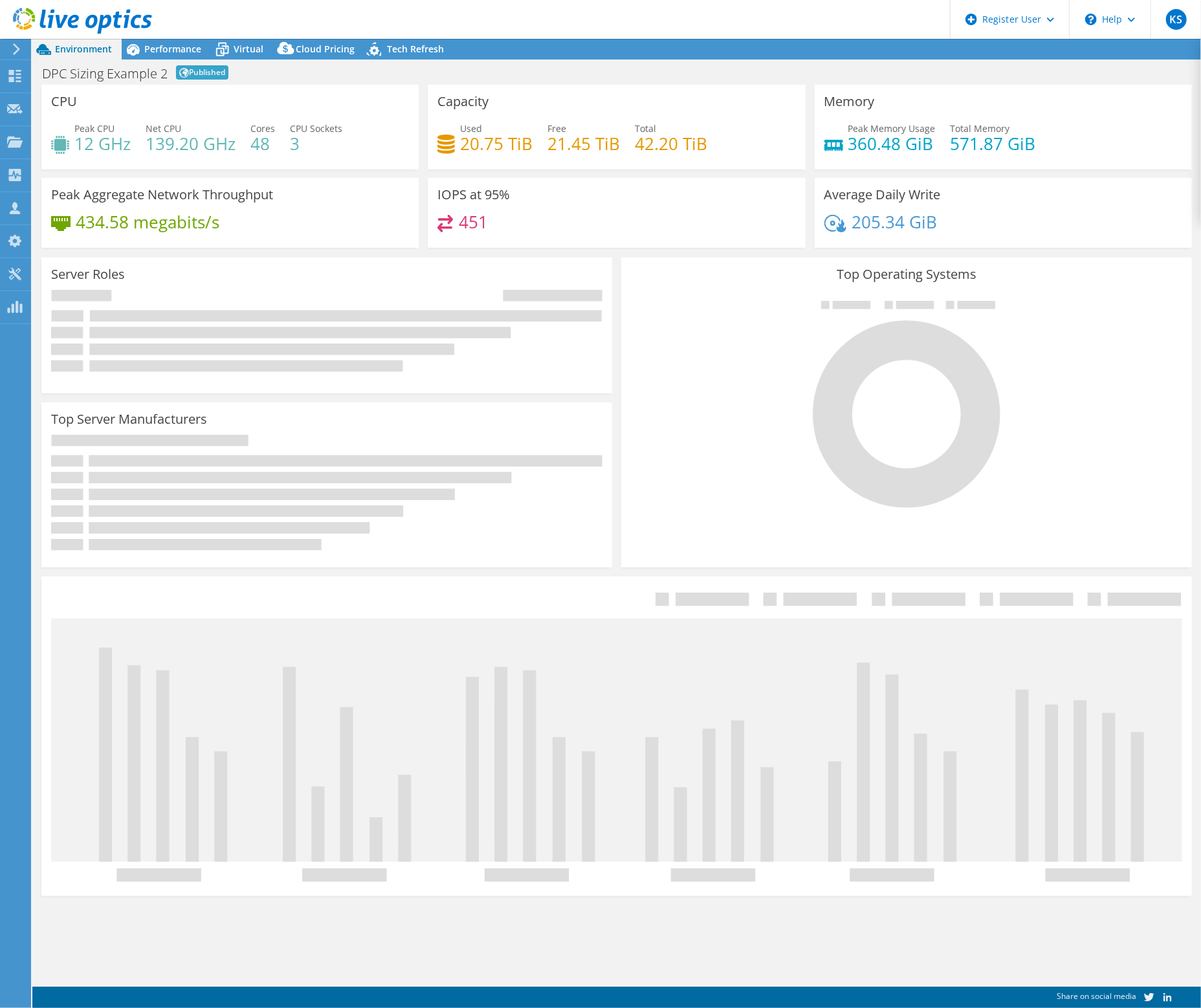
select select "EUFrankfurt"
select select "EUR"
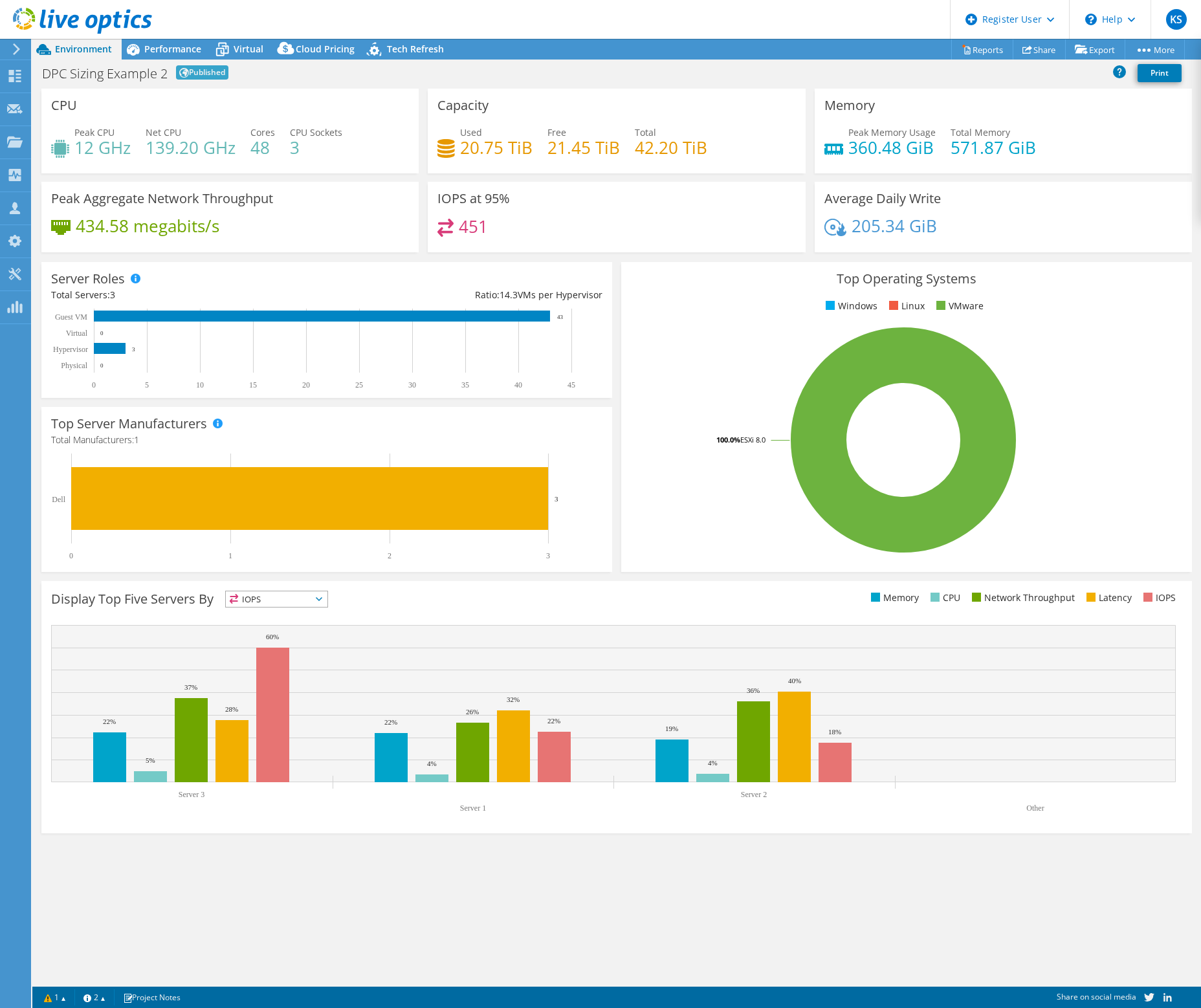
select select "EUFrankfurt"
select select "EUR"
